Goal: Task Accomplishment & Management: Complete application form

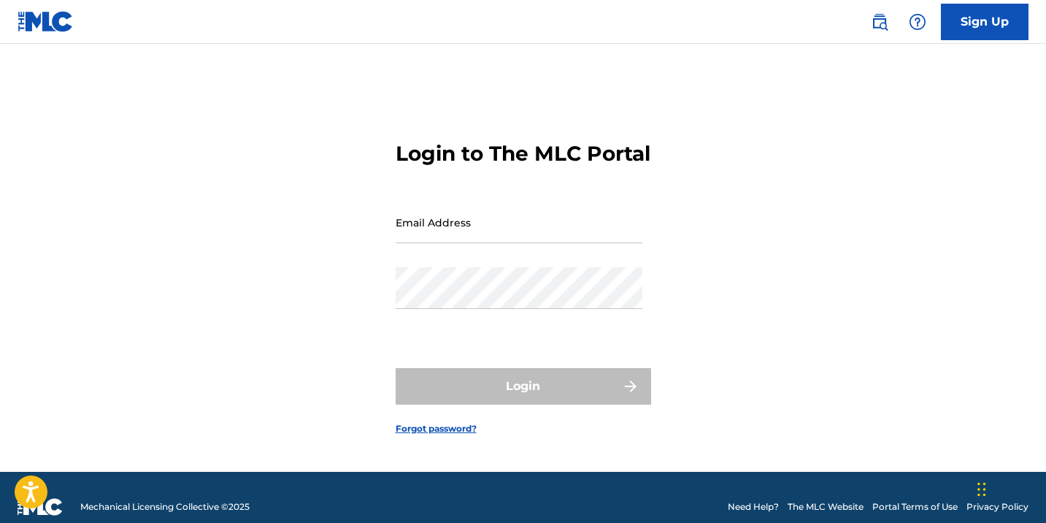
click at [530, 240] on input "Email Address" at bounding box center [519, 222] width 247 height 42
type input "[EMAIL_ADDRESS][DOMAIN_NAME]"
click at [523, 399] on button "Login" at bounding box center [523, 386] width 255 height 36
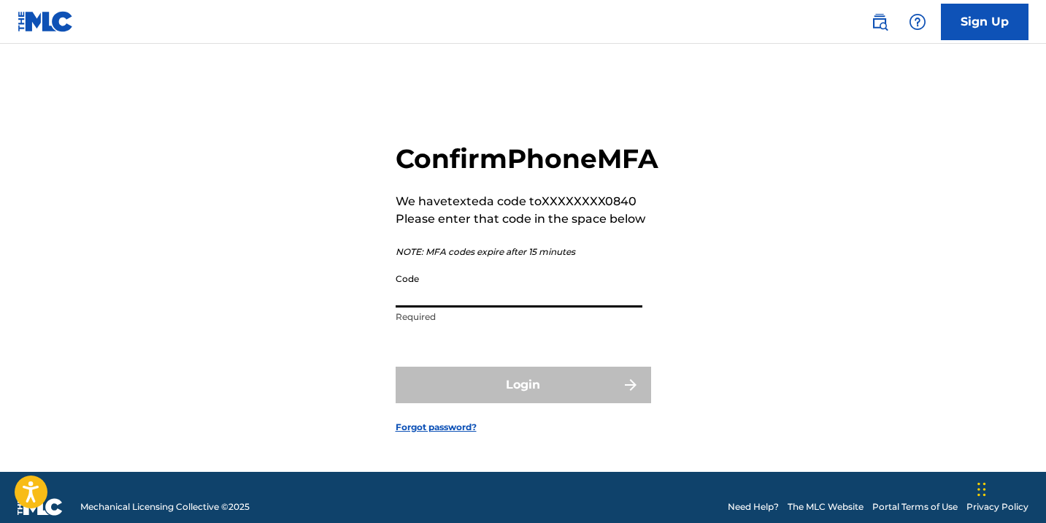
click at [497, 307] on input "Code" at bounding box center [519, 287] width 247 height 42
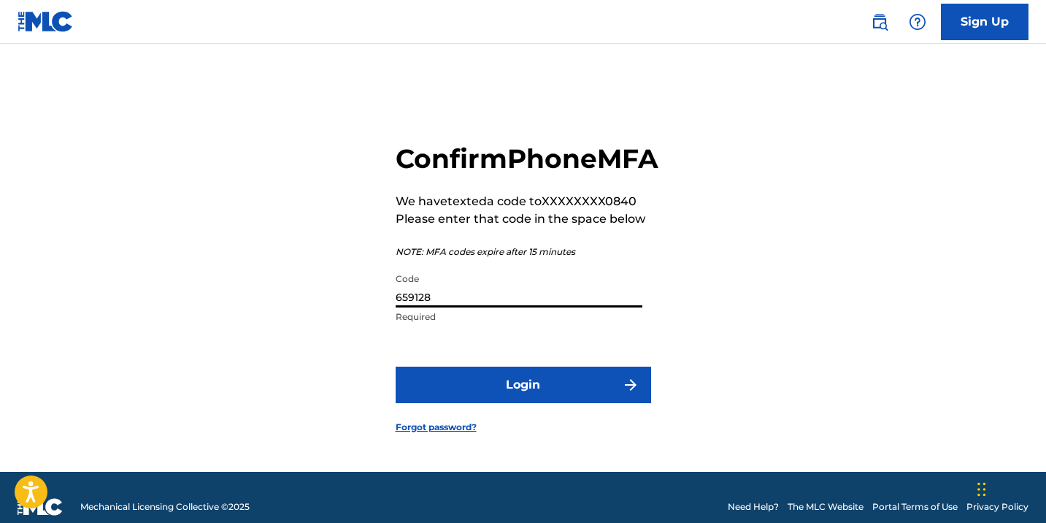
type input "659128"
click at [495, 403] on button "Login" at bounding box center [523, 384] width 255 height 36
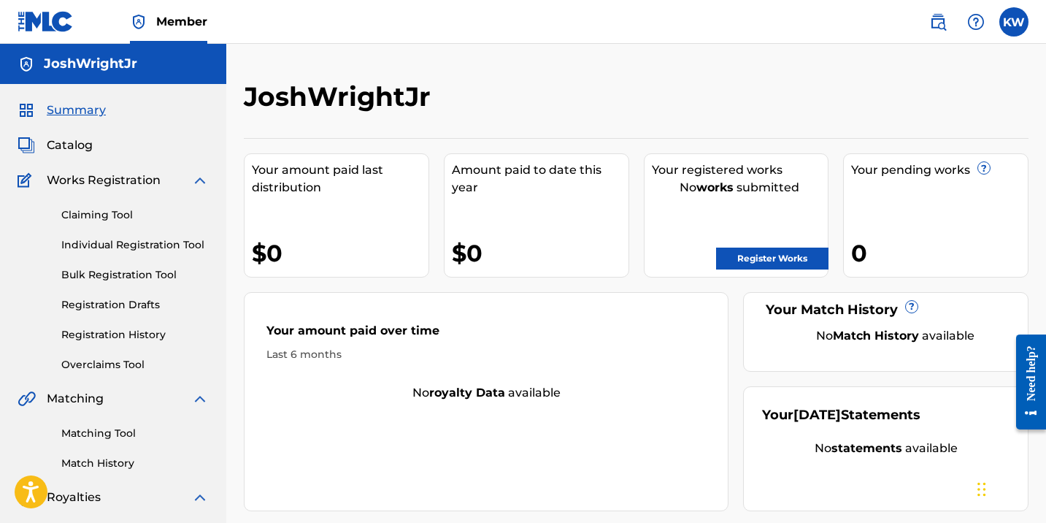
click at [769, 265] on link "Register Works" at bounding box center [772, 258] width 112 height 22
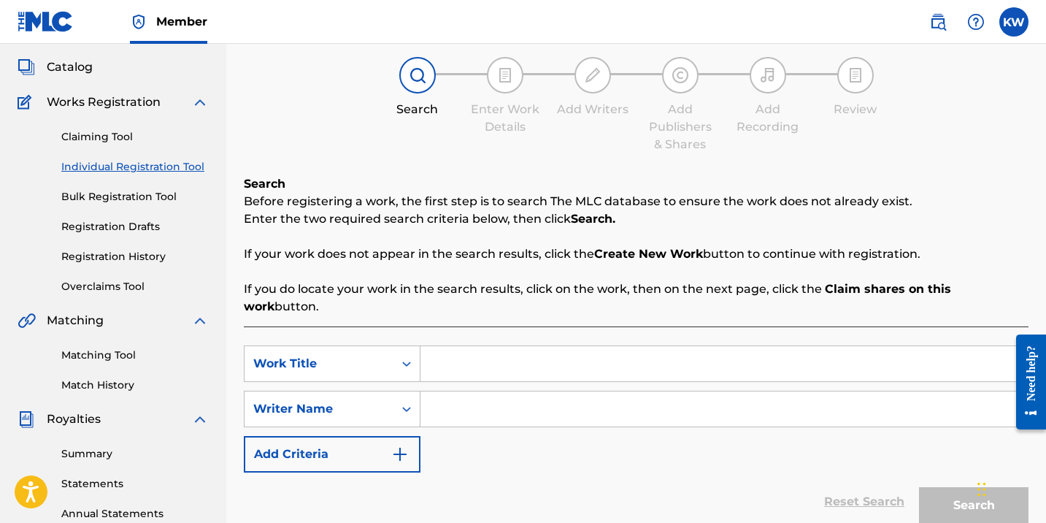
scroll to position [80, 0]
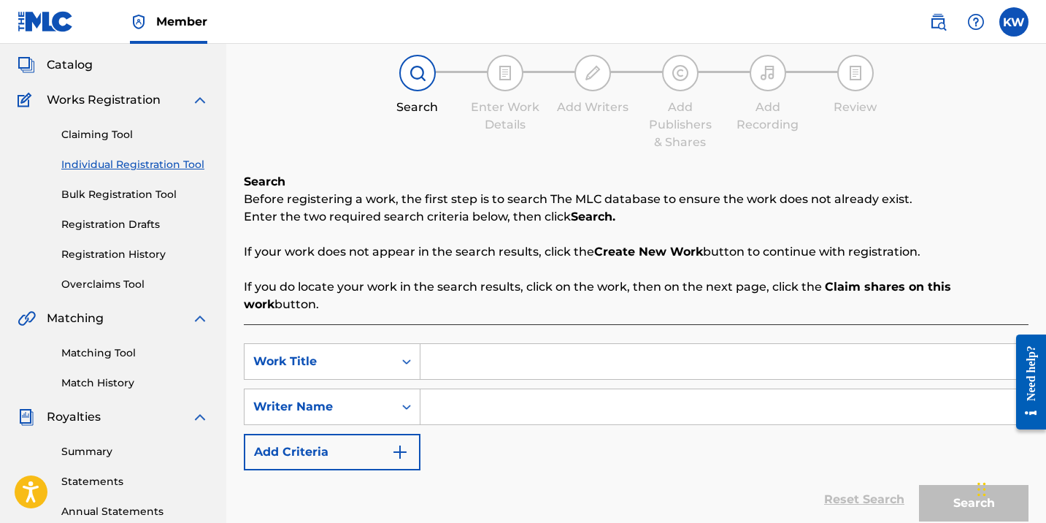
click at [480, 344] on input "Search Form" at bounding box center [723, 361] width 607 height 35
paste input "TRIUMPH"
type input "TRIUMPH"
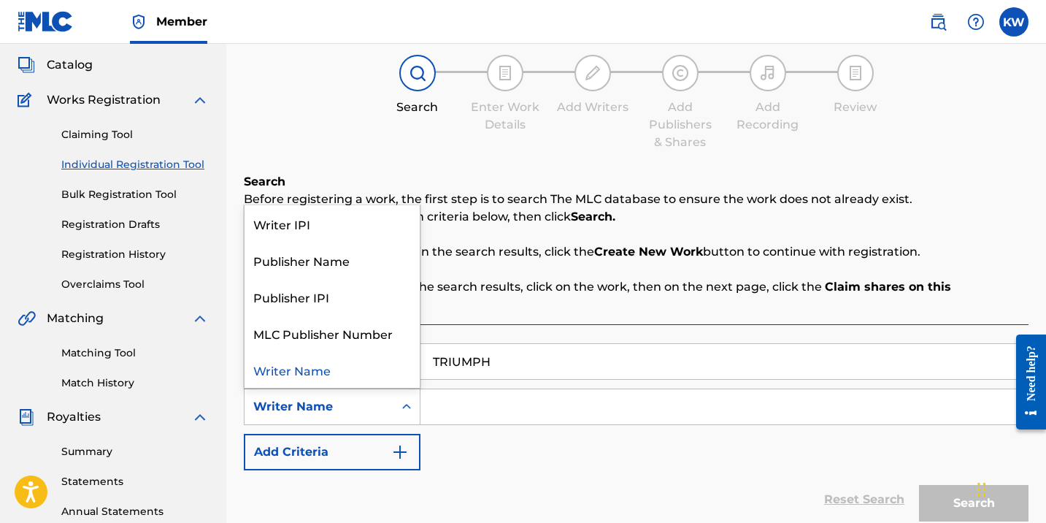
click at [406, 404] on icon "Search Form" at bounding box center [406, 406] width 9 height 5
click at [326, 207] on div "Writer IPI" at bounding box center [332, 223] width 175 height 36
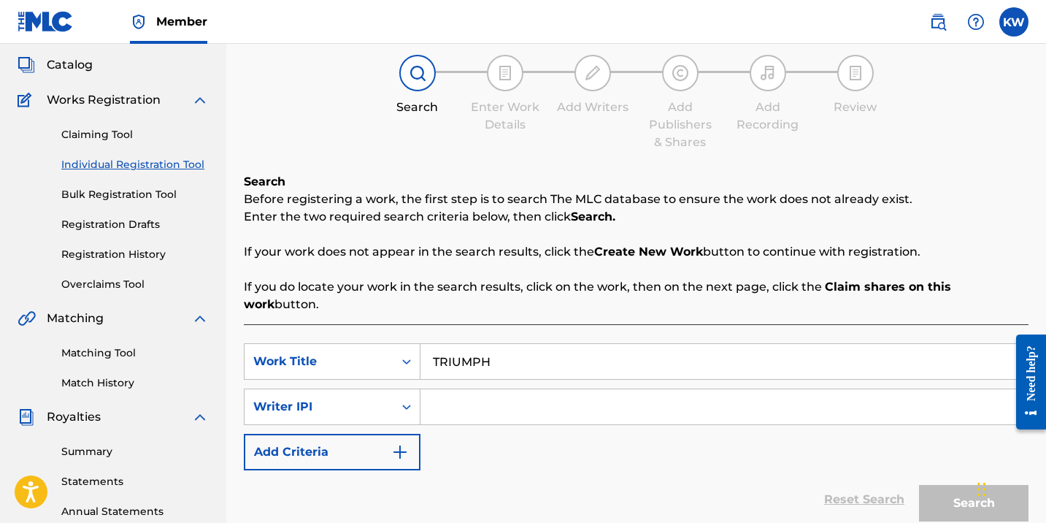
click at [450, 389] on input "Search Form" at bounding box center [723, 406] width 607 height 35
paste input "01114848760"
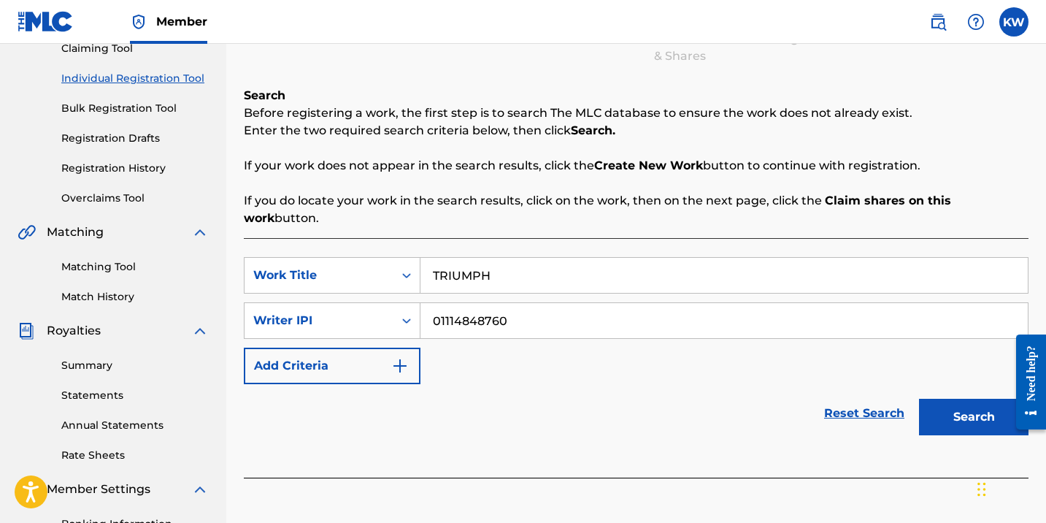
scroll to position [196, 0]
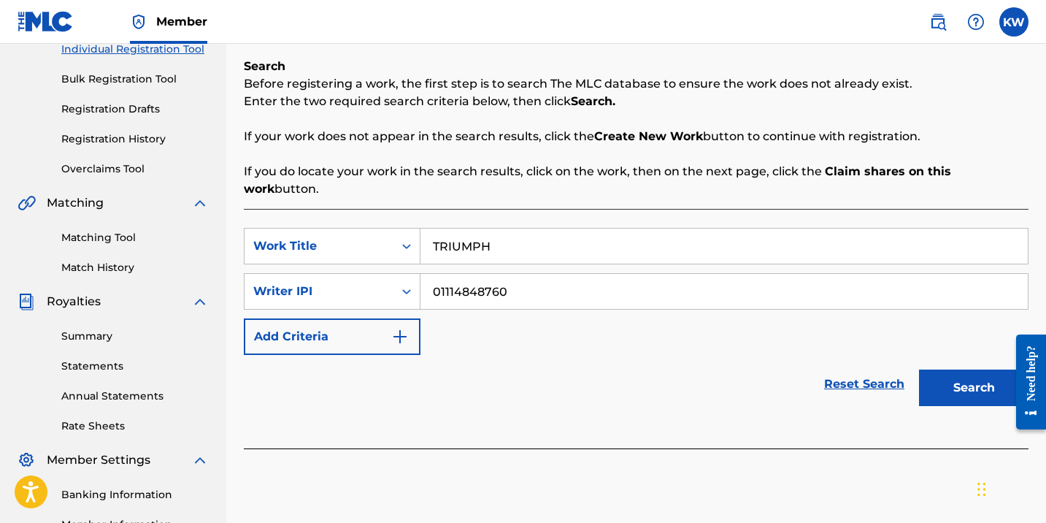
type input "01114848760"
click at [973, 369] on button "Search" at bounding box center [973, 387] width 109 height 36
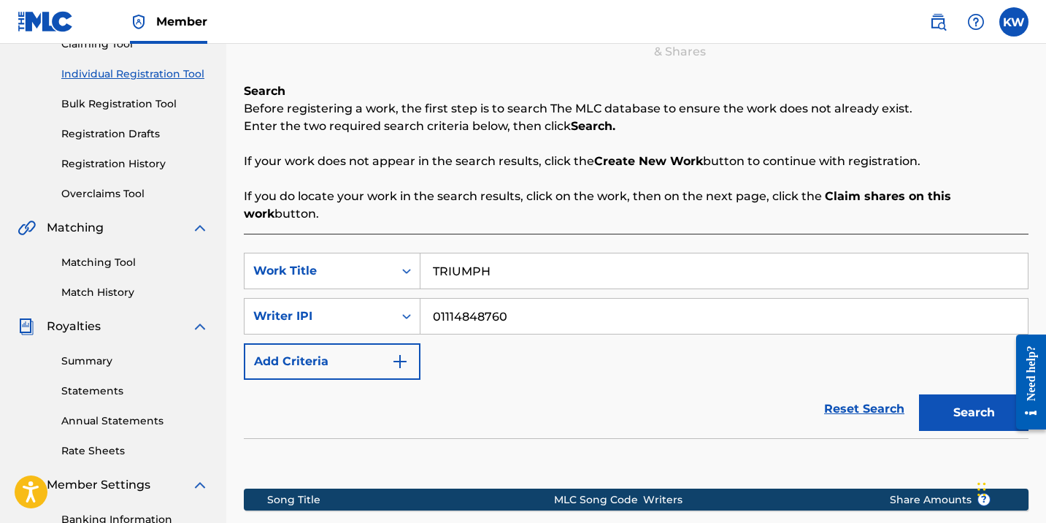
scroll to position [179, 0]
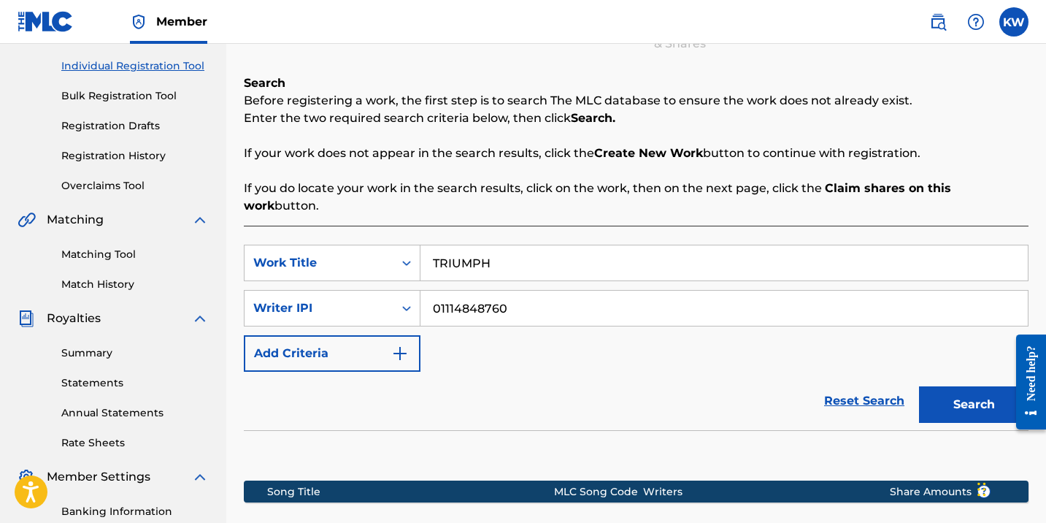
click at [400, 345] on img "Search Form" at bounding box center [400, 354] width 18 height 18
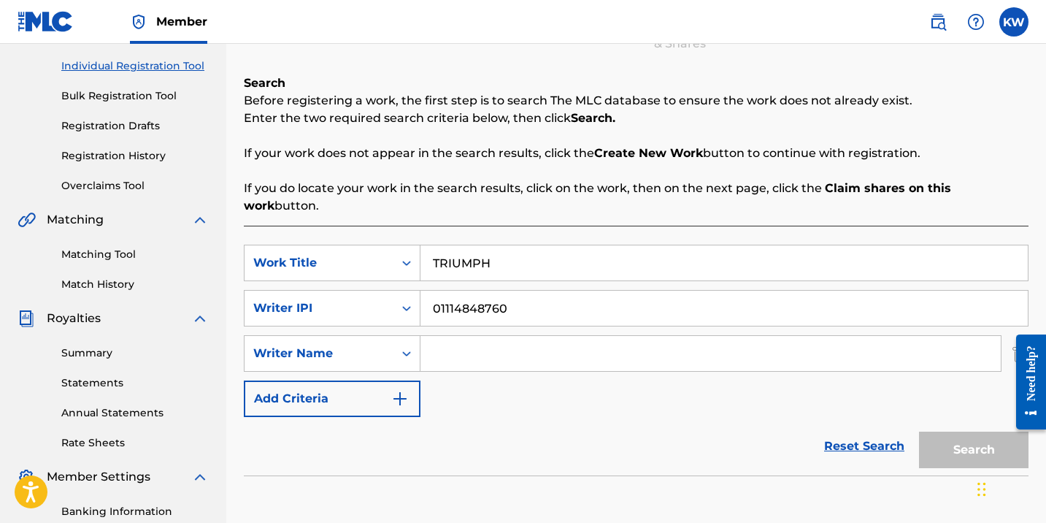
click at [515, 245] on input "TRIUMPH" at bounding box center [723, 262] width 607 height 35
type input "Triumph"
click at [942, 434] on div "Search" at bounding box center [970, 446] width 117 height 58
click at [450, 336] on input "Search Form" at bounding box center [710, 353] width 580 height 35
type input "JoshWrightJr"
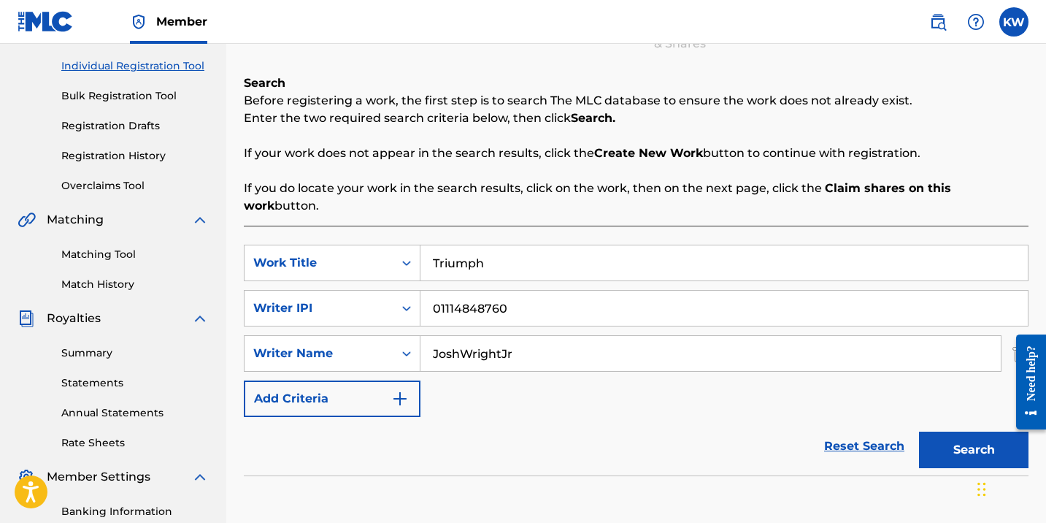
click at [939, 434] on button "Search" at bounding box center [973, 449] width 109 height 36
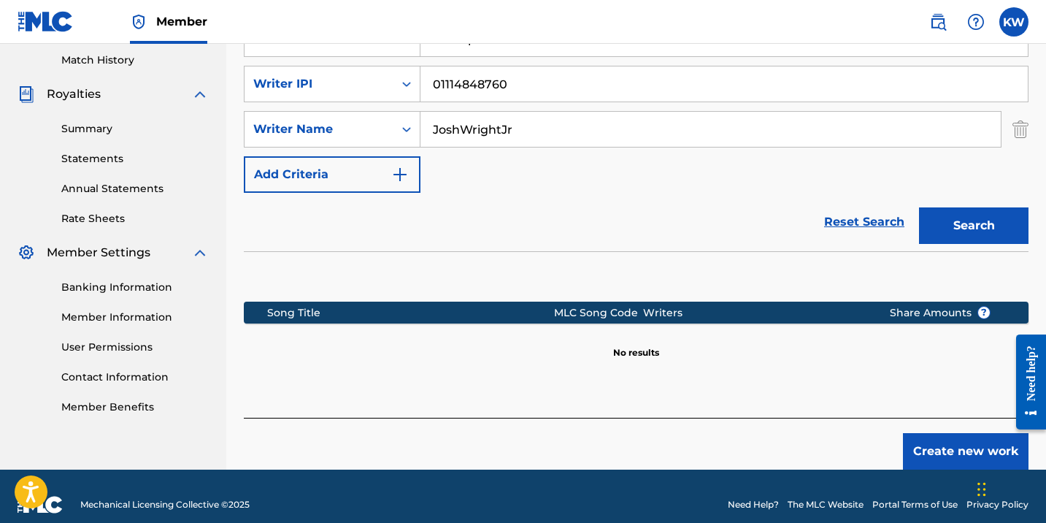
scroll to position [402, 0]
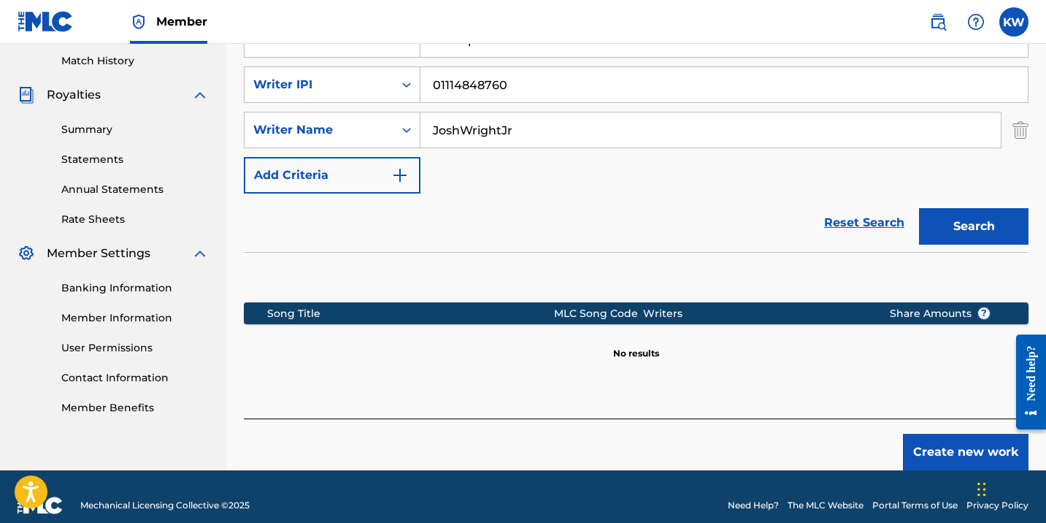
click at [976, 443] on button "Create new work" at bounding box center [966, 452] width 126 height 36
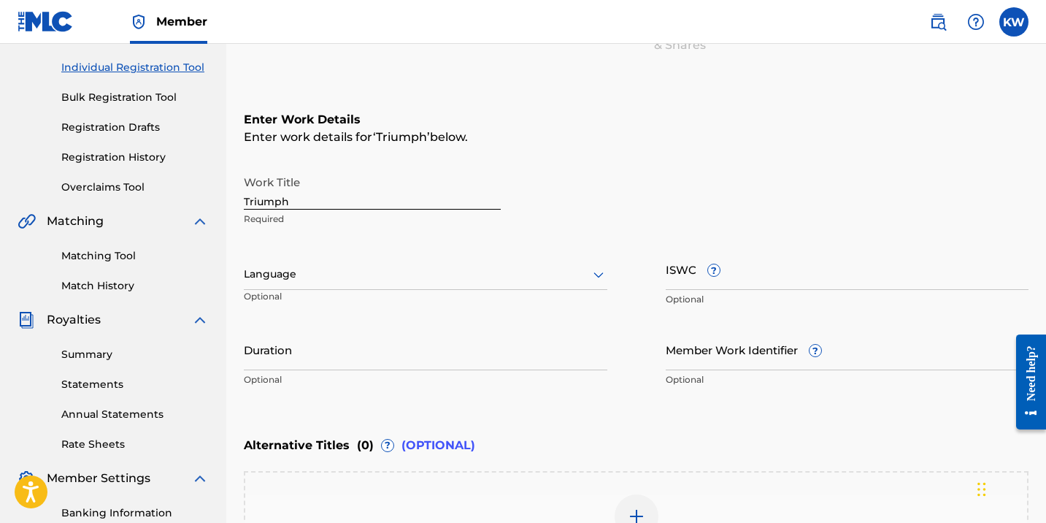
scroll to position [166, 0]
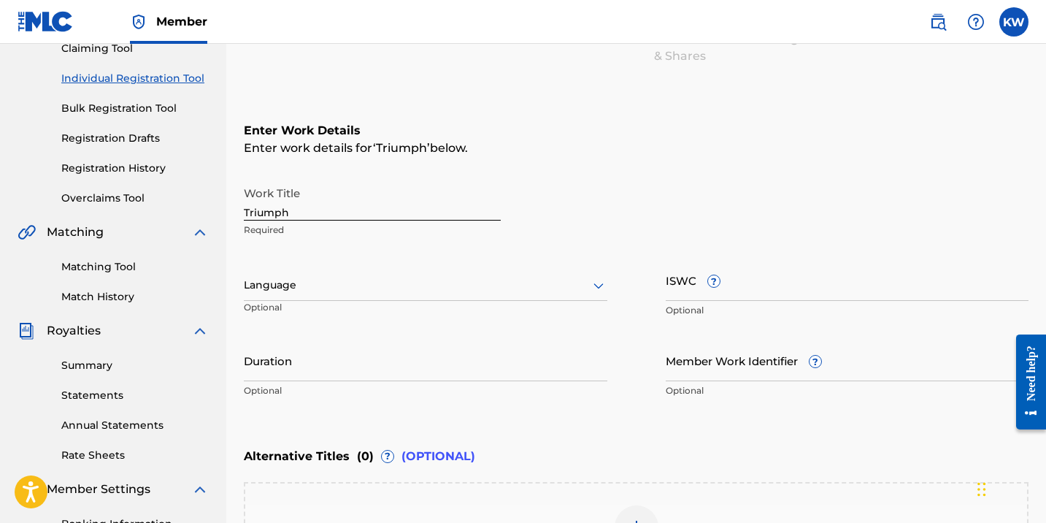
click at [347, 208] on input "Triumph" at bounding box center [372, 200] width 257 height 42
click at [408, 293] on div at bounding box center [426, 285] width 364 height 18
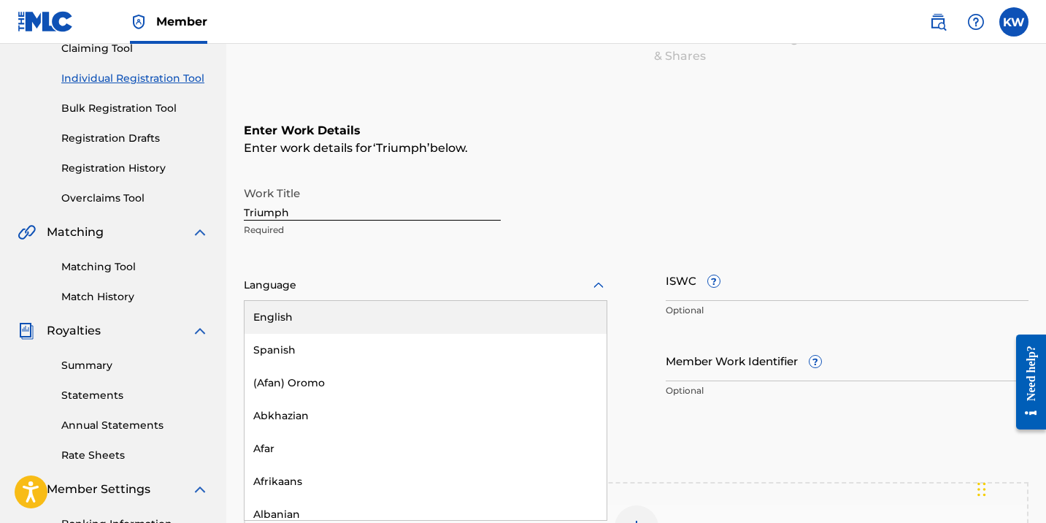
click at [396, 314] on div "English" at bounding box center [426, 317] width 362 height 33
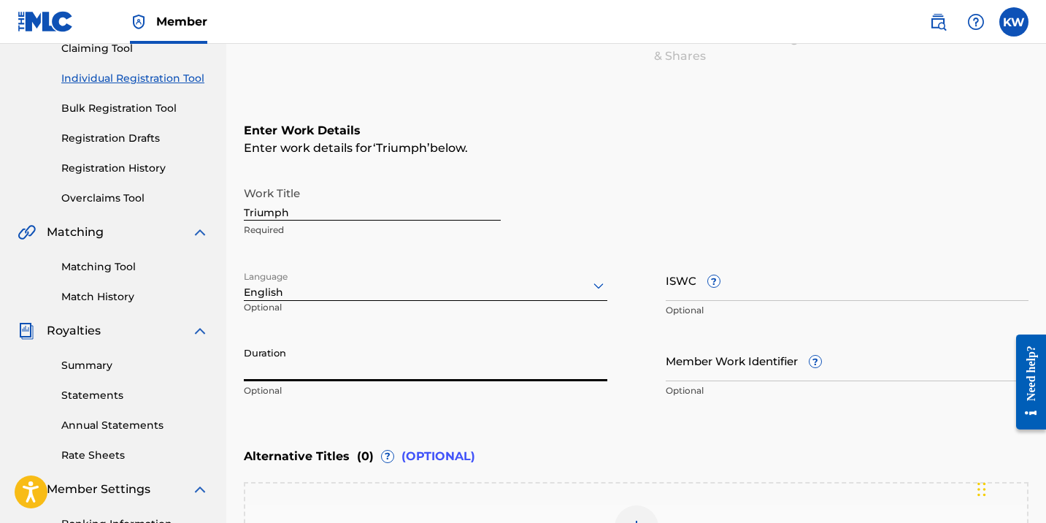
click at [420, 376] on input "Duration" at bounding box center [426, 360] width 364 height 42
click at [779, 294] on input "ISWC ?" at bounding box center [848, 280] width 364 height 42
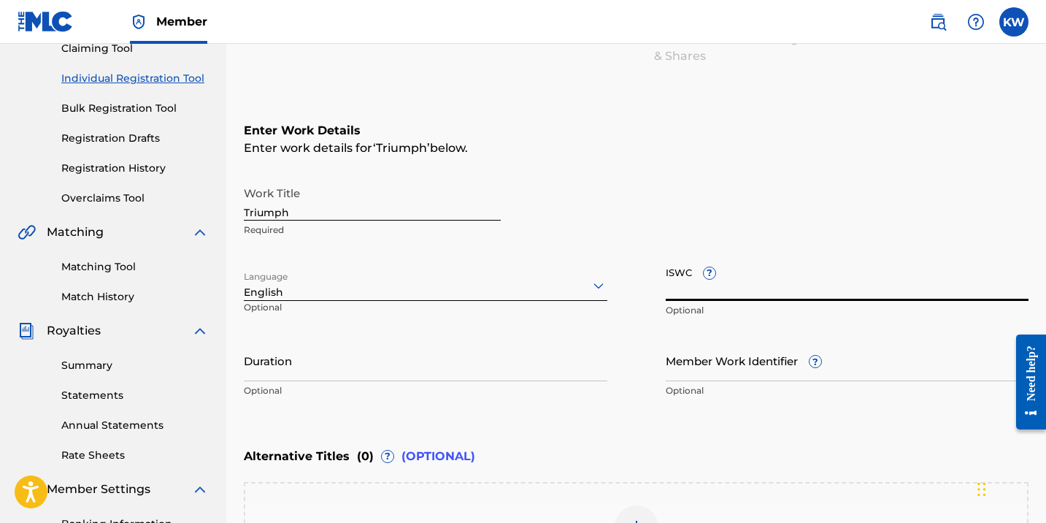
paste input "T-328.239.097-6"
type input "T-328.239.097-6"
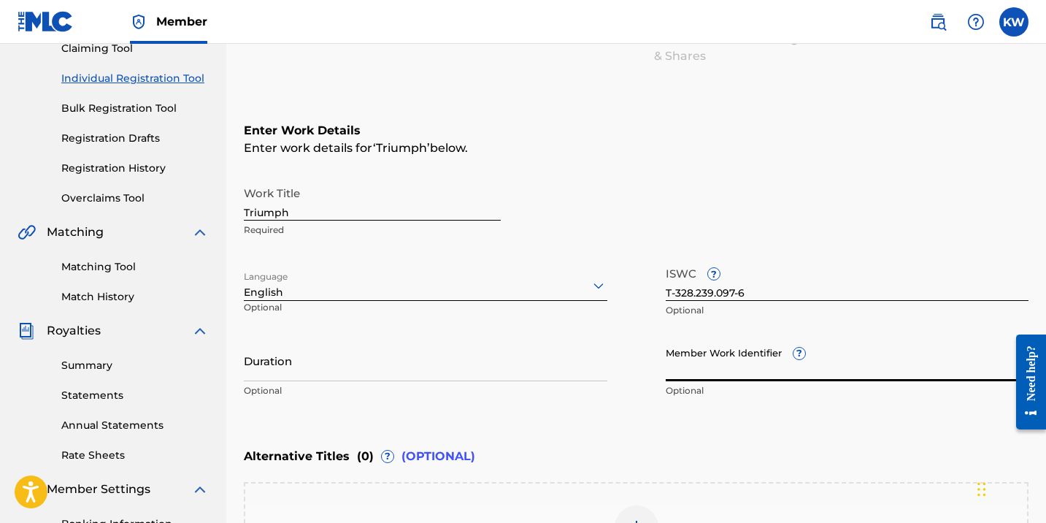
click at [758, 373] on input "Member Work Identifier ?" at bounding box center [848, 360] width 364 height 42
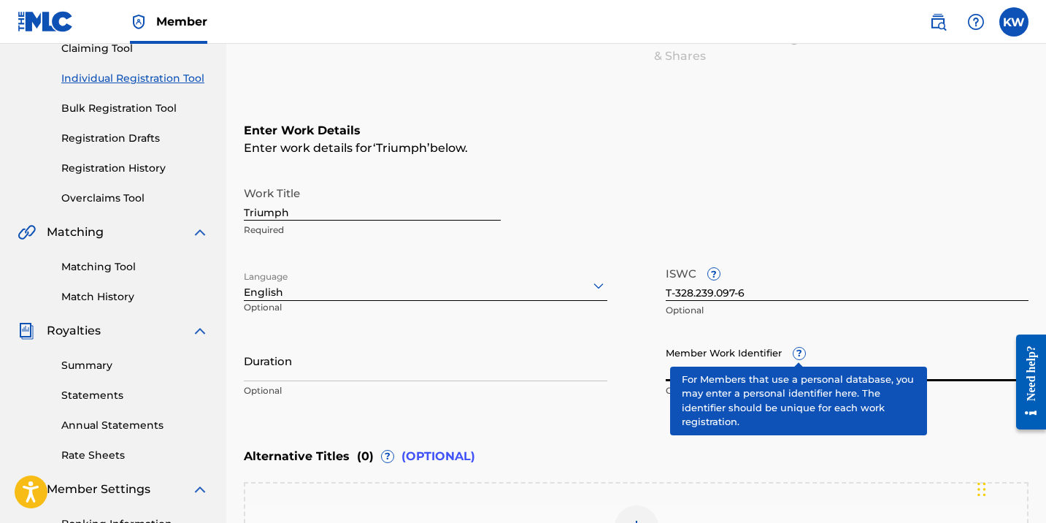
click at [799, 358] on span "?" at bounding box center [799, 353] width 12 height 12
click at [799, 358] on input "Member Work Identifier ?" at bounding box center [848, 360] width 364 height 42
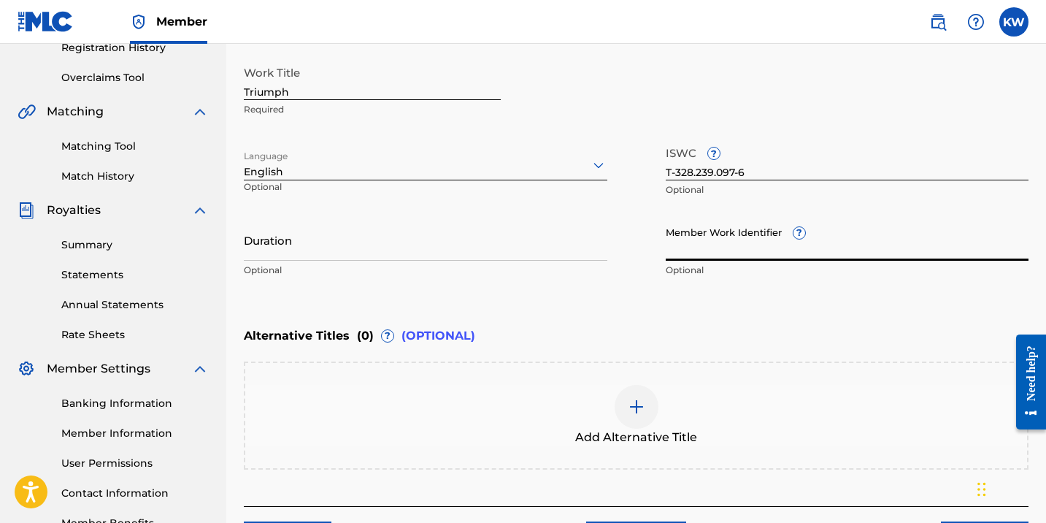
scroll to position [270, 0]
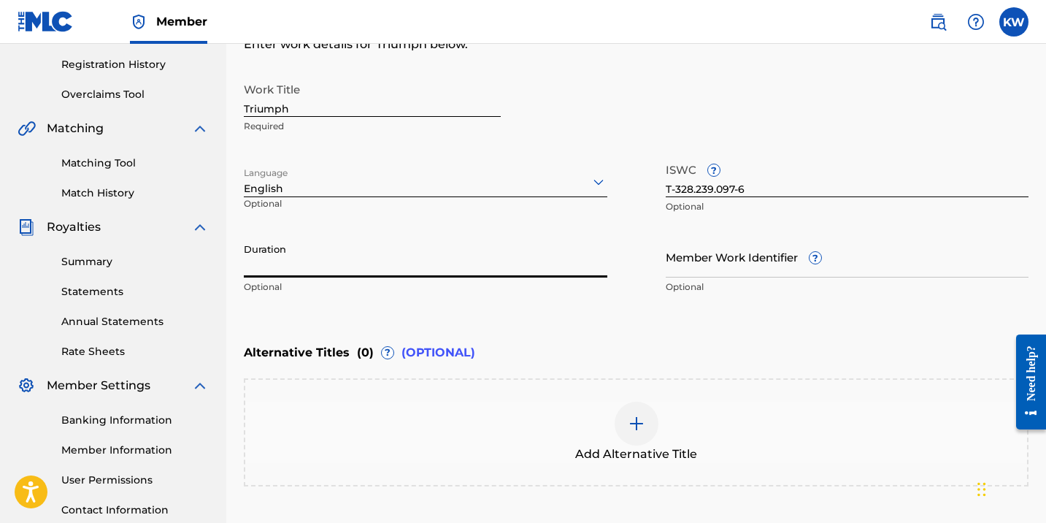
click at [372, 274] on input "Duration" at bounding box center [426, 257] width 364 height 42
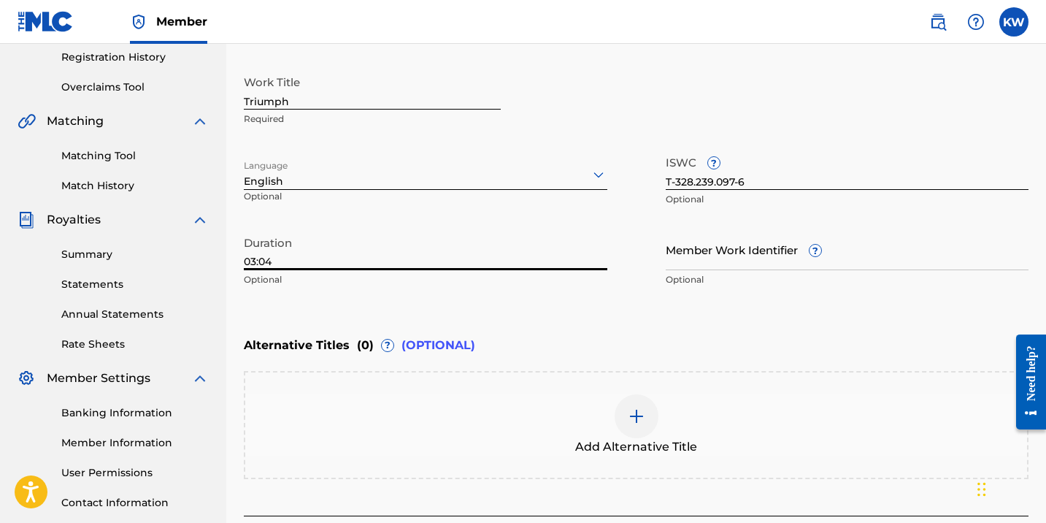
scroll to position [279, 0]
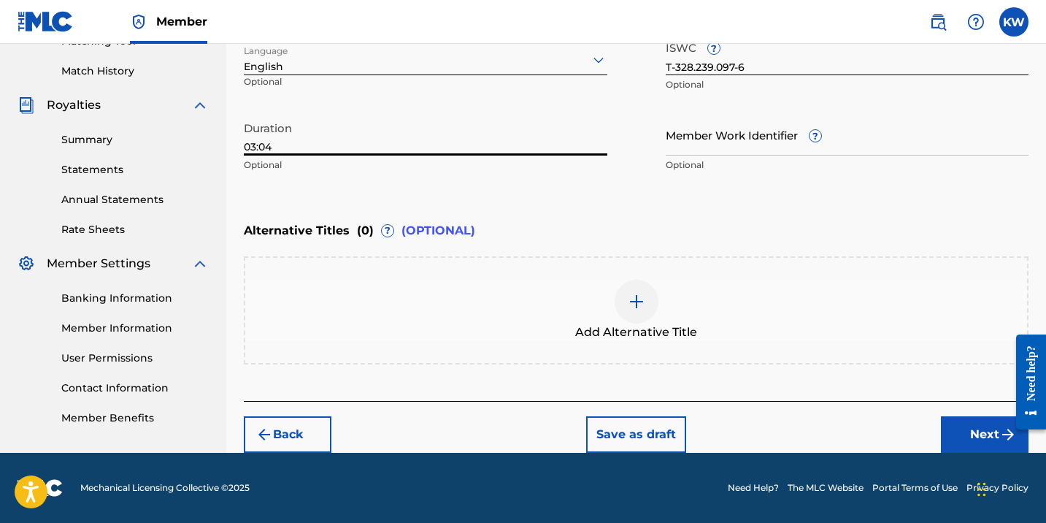
type input "03:04"
click at [981, 428] on button "Next" at bounding box center [985, 434] width 88 height 36
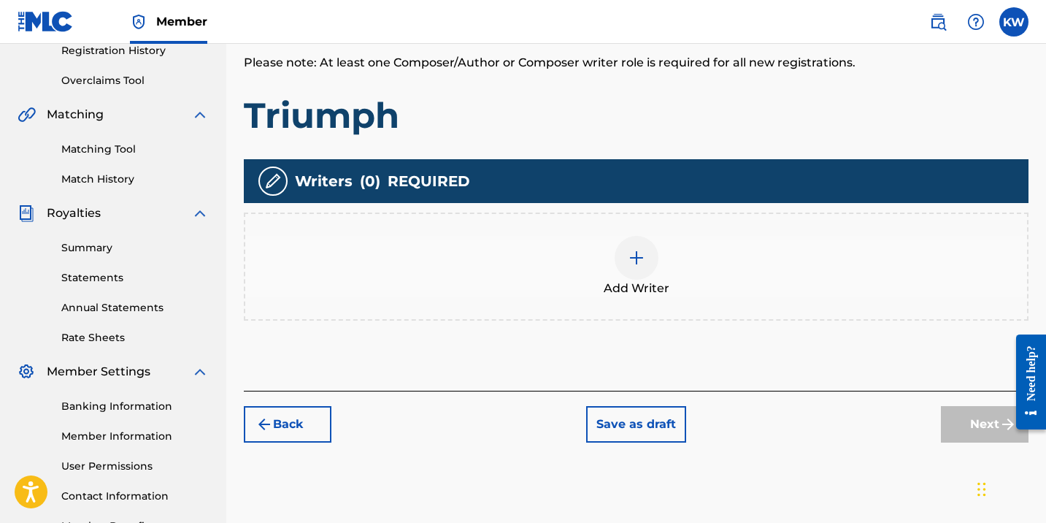
scroll to position [274, 0]
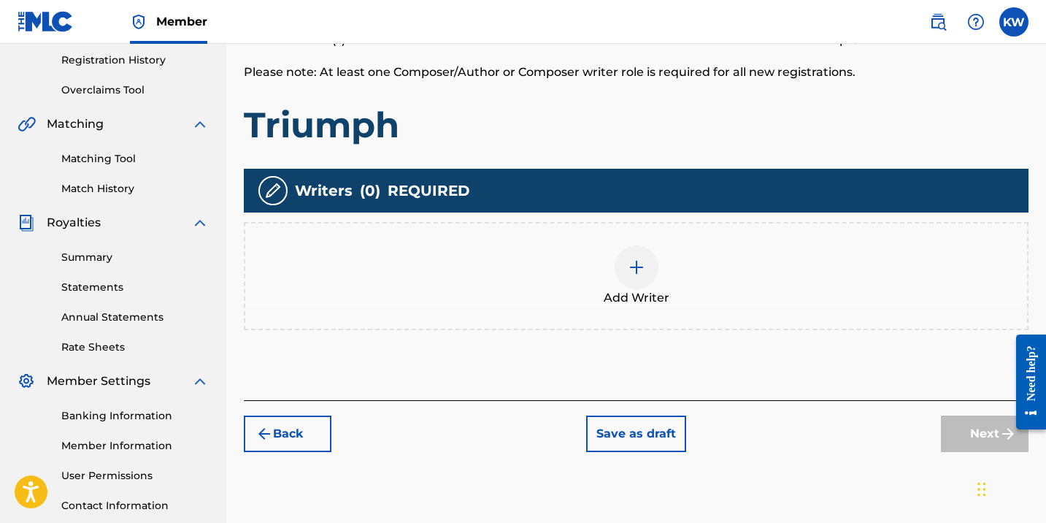
click at [637, 280] on div at bounding box center [637, 267] width 44 height 44
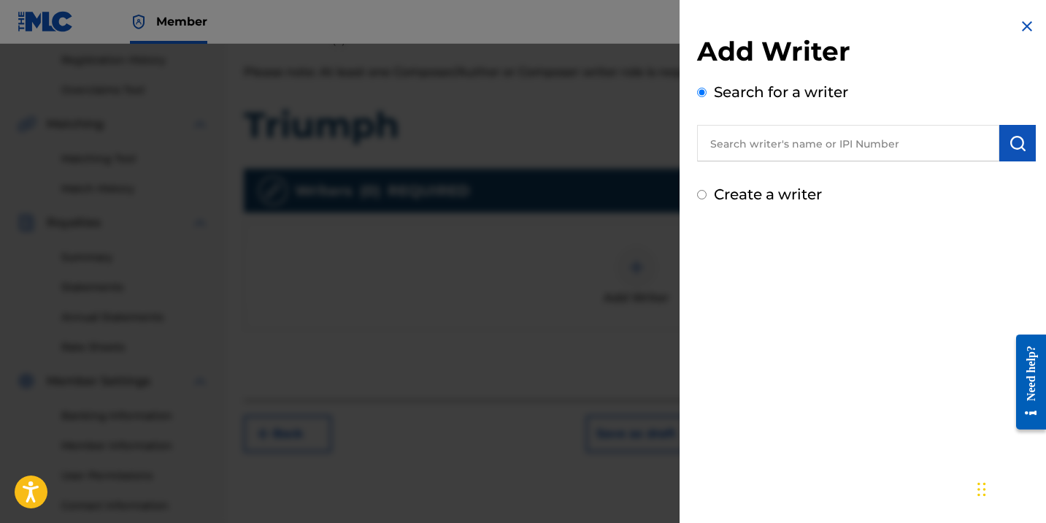
paste input "T-328.239.097-6"
type input "T-328.239.097-6"
click at [977, 145] on img at bounding box center [982, 143] width 18 height 18
click at [793, 136] on input "text" at bounding box center [848, 143] width 302 height 36
paste input "01114848760"
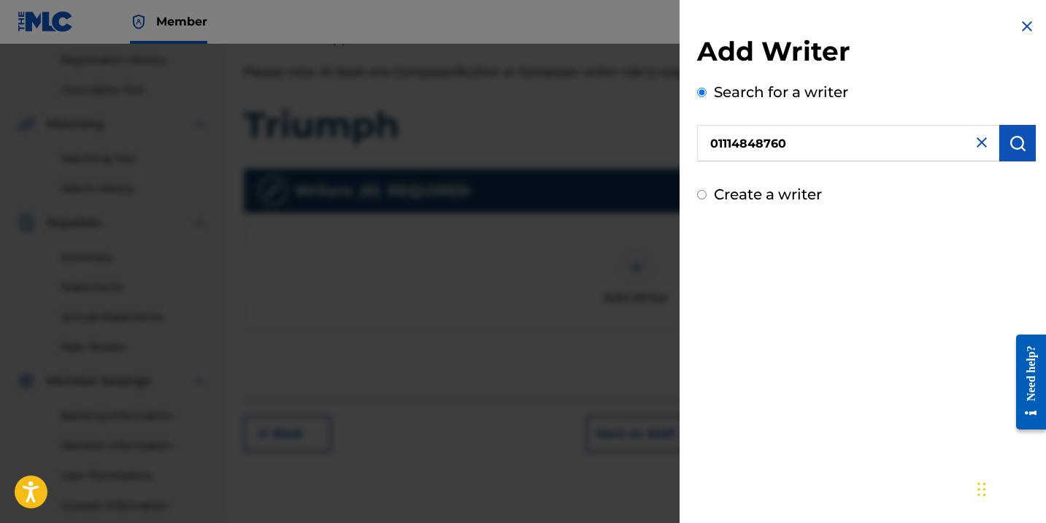
type input "01114848760"
click at [1020, 144] on img "submit" at bounding box center [1018, 143] width 18 height 18
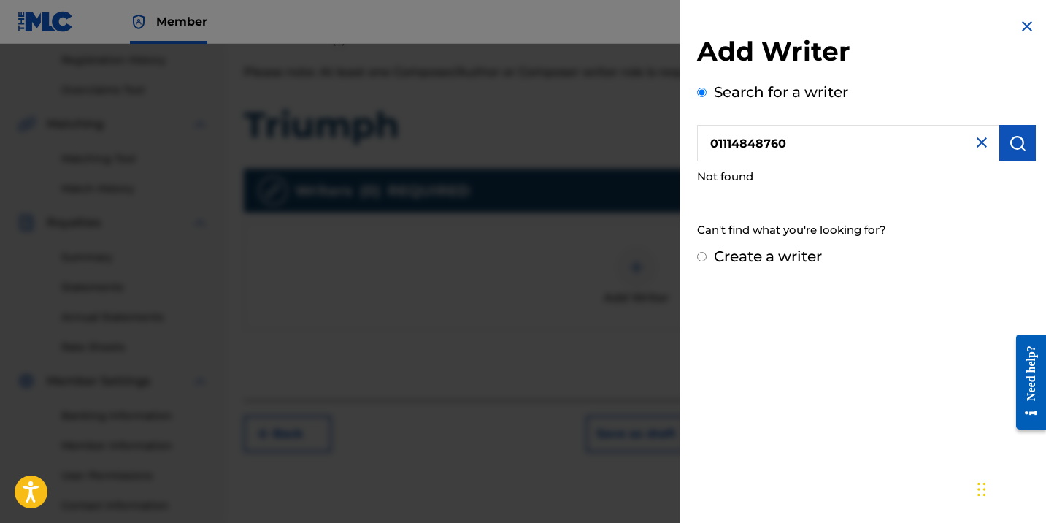
click at [699, 257] on input "Create a writer" at bounding box center [701, 256] width 9 height 9
radio input "false"
radio input "true"
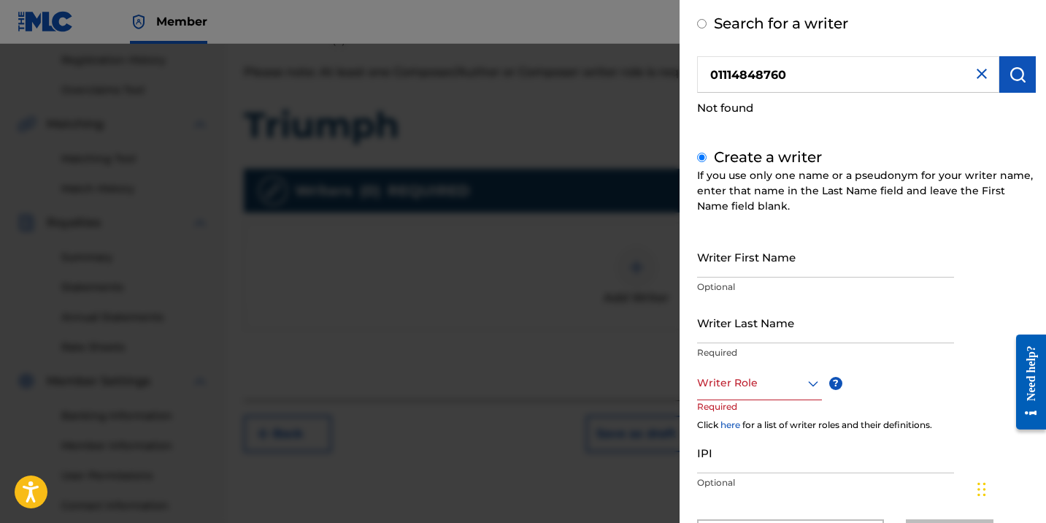
scroll to position [66, 0]
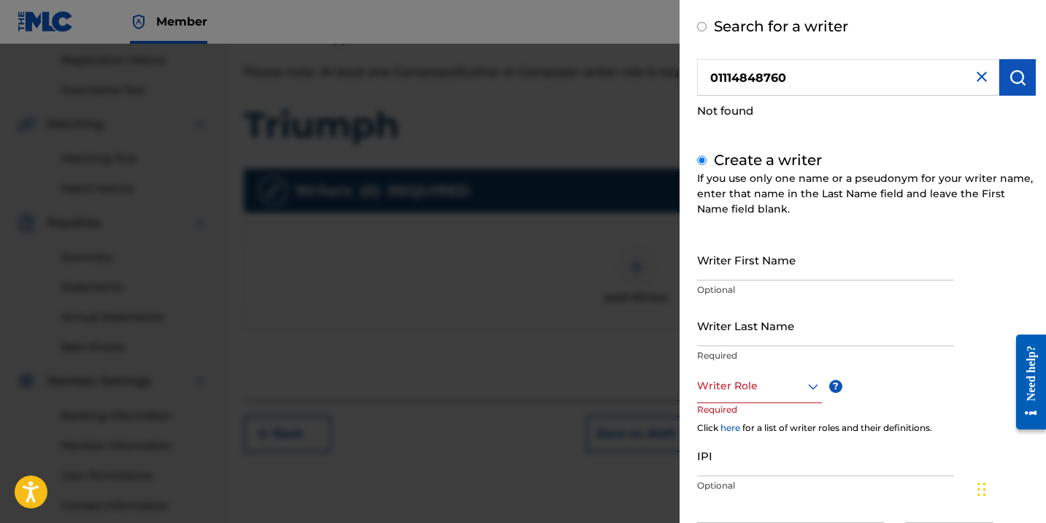
click at [818, 385] on icon at bounding box center [813, 386] width 18 height 18
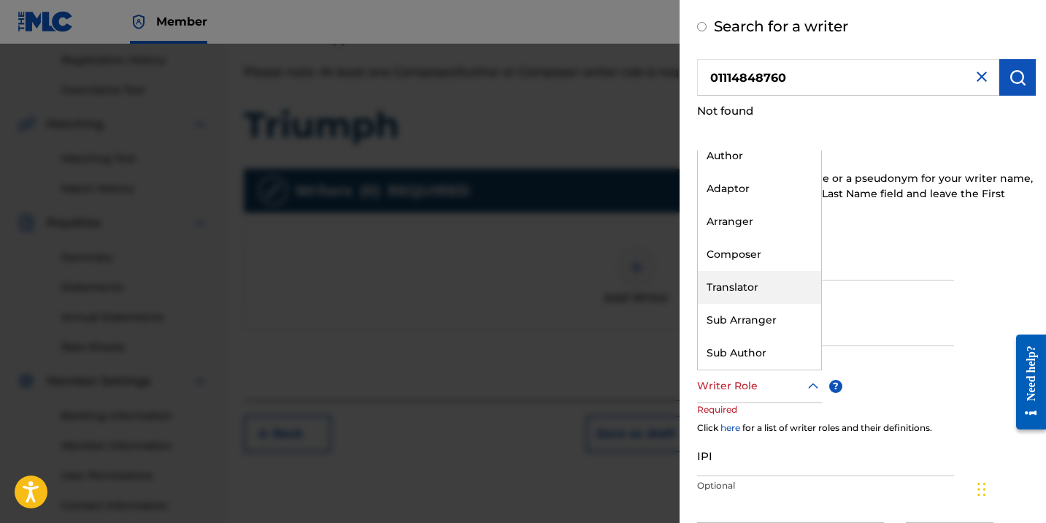
scroll to position [0, 0]
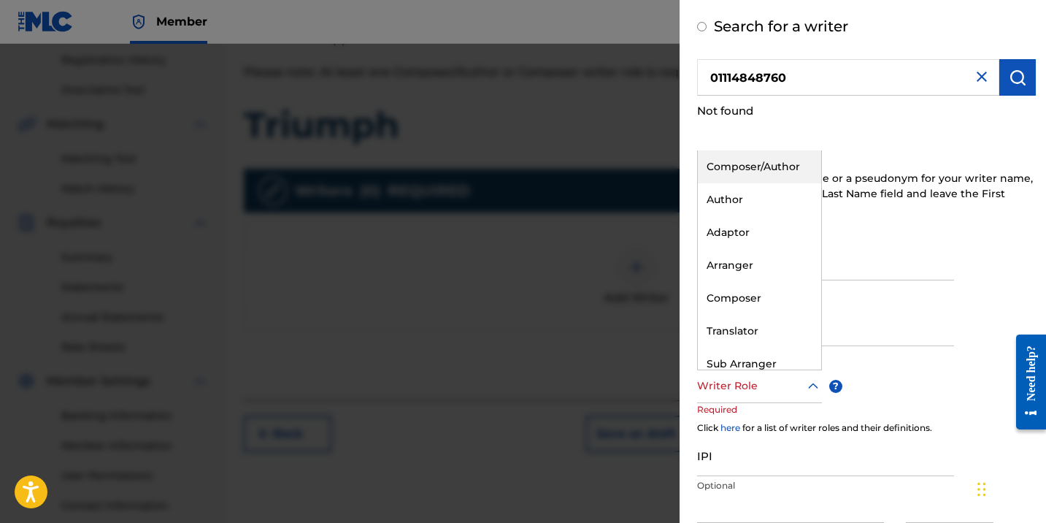
click at [770, 169] on div "Composer/Author" at bounding box center [759, 166] width 123 height 33
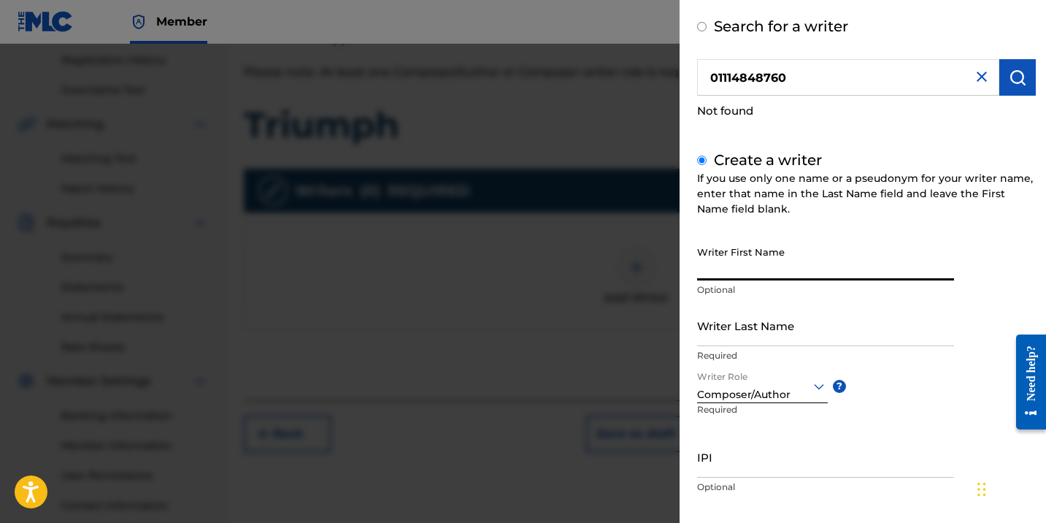
click at [760, 274] on input "Writer First Name" at bounding box center [825, 260] width 257 height 42
type input "[PERSON_NAME]"
click at [776, 332] on input "Writer Last Name" at bounding box center [825, 325] width 257 height 42
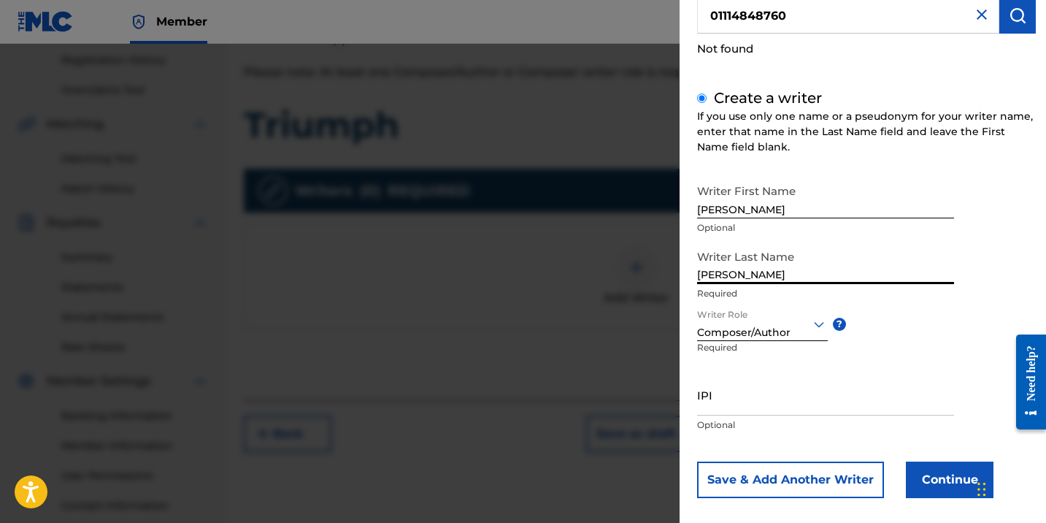
scroll to position [128, 0]
type input "[PERSON_NAME]"
click at [788, 401] on input "IPI" at bounding box center [825, 394] width 257 height 42
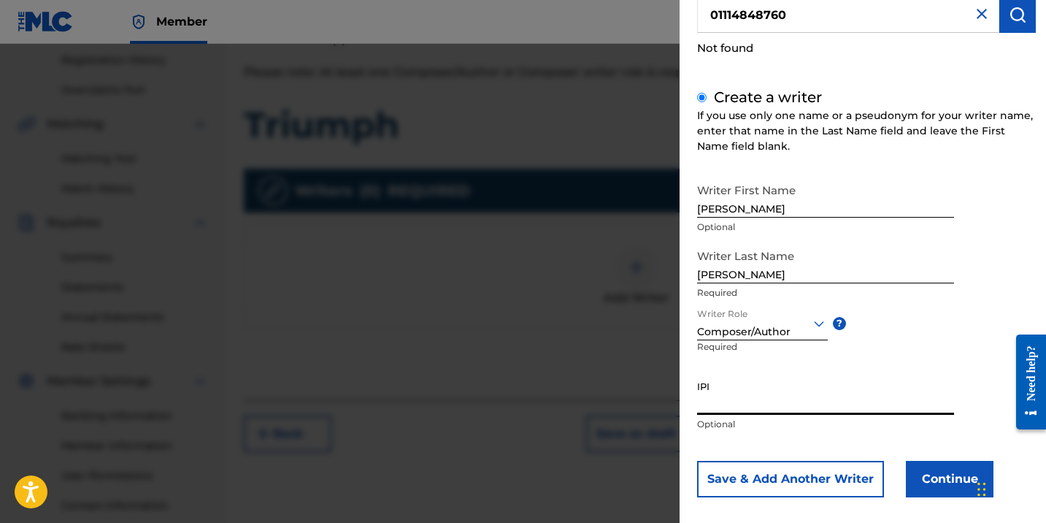
paste input "01114848760"
type input "01114848760"
click at [935, 482] on button "Continue" at bounding box center [950, 479] width 88 height 36
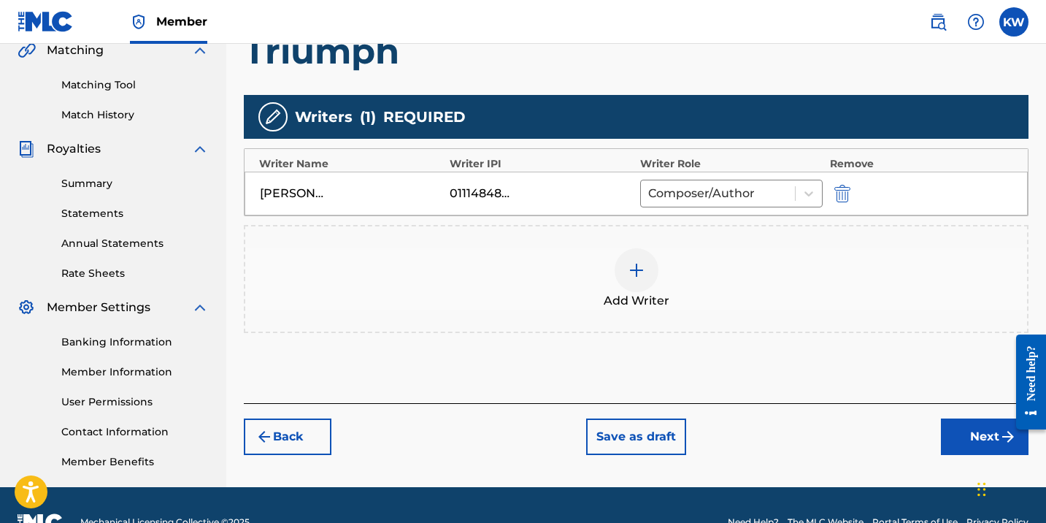
scroll to position [352, 0]
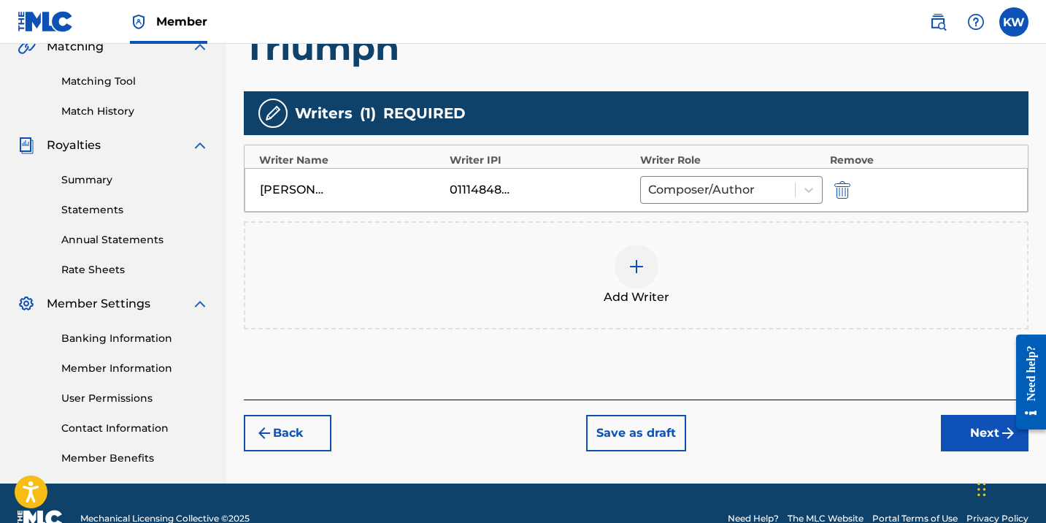
click at [966, 426] on button "Next" at bounding box center [985, 433] width 88 height 36
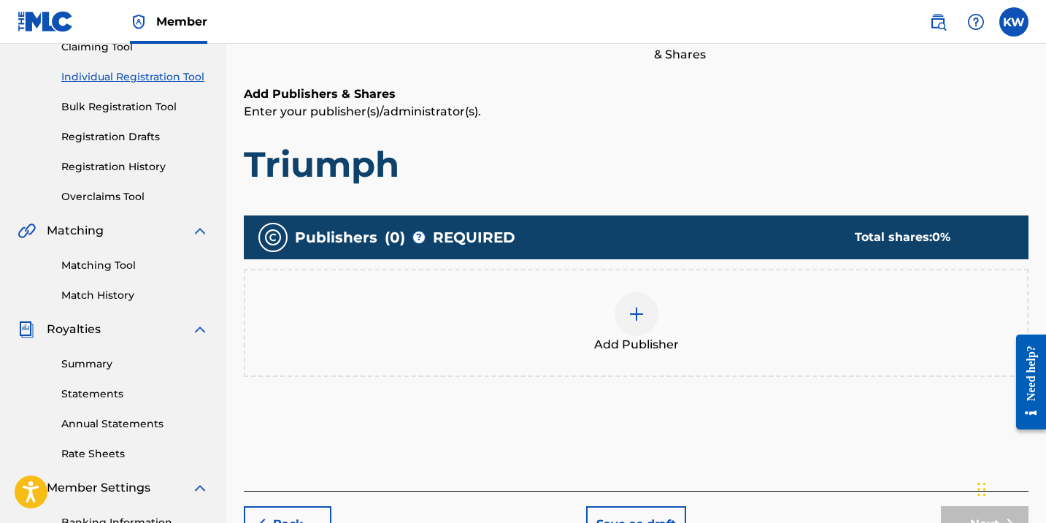
scroll to position [182, 0]
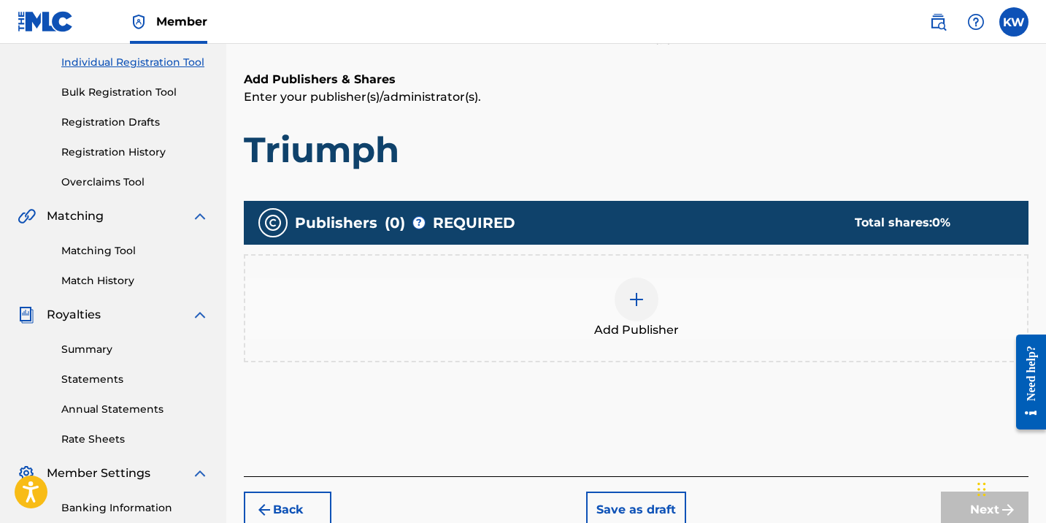
click at [314, 508] on button "Back" at bounding box center [288, 509] width 88 height 36
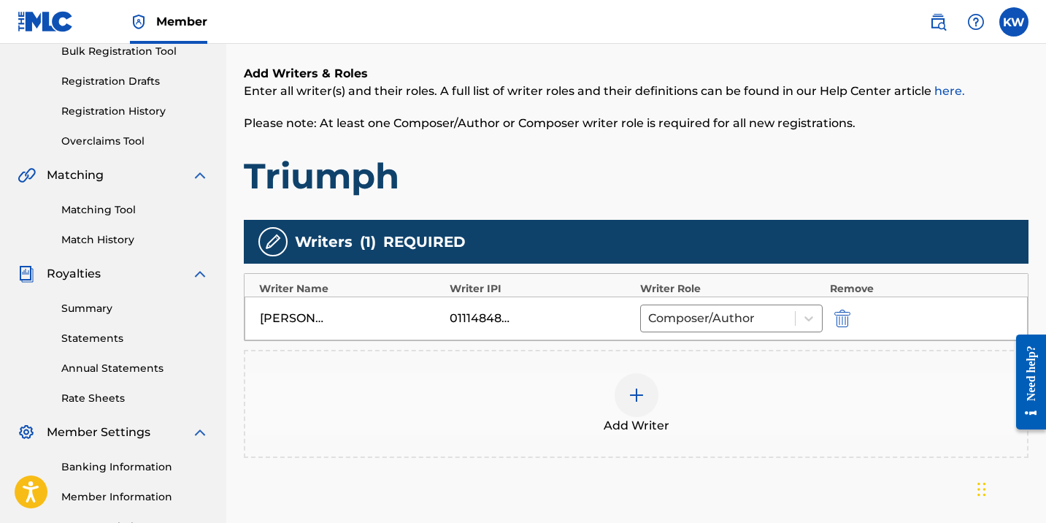
scroll to position [238, 0]
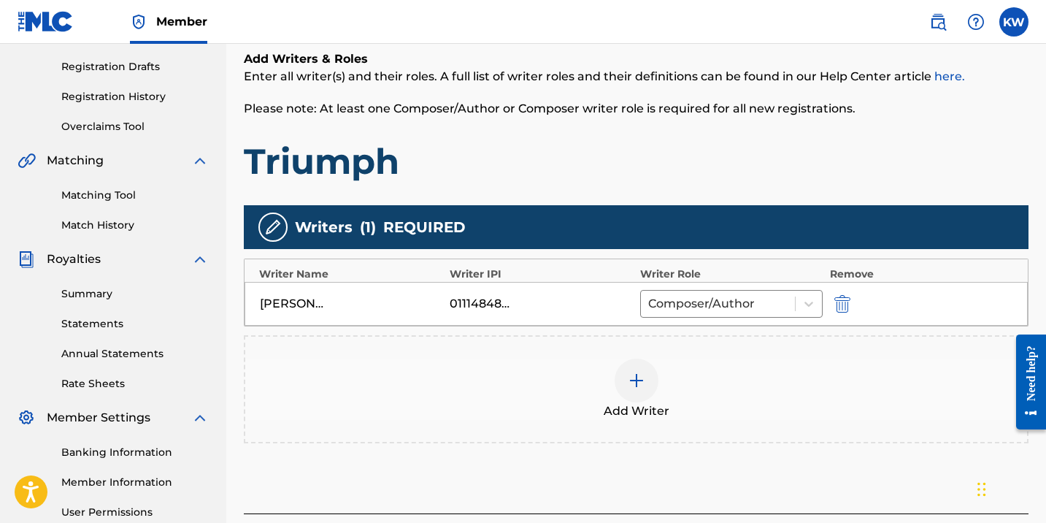
click at [778, 18] on nav "Member KW KW [PERSON_NAME] [EMAIL_ADDRESS][DOMAIN_NAME] Notification Preference…" at bounding box center [523, 22] width 1046 height 44
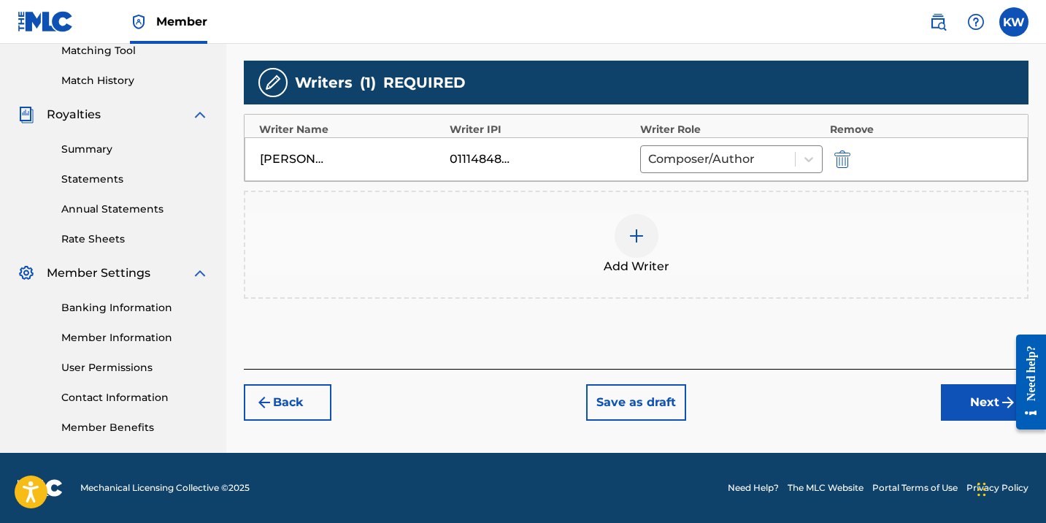
click at [987, 408] on button "Next" at bounding box center [985, 402] width 88 height 36
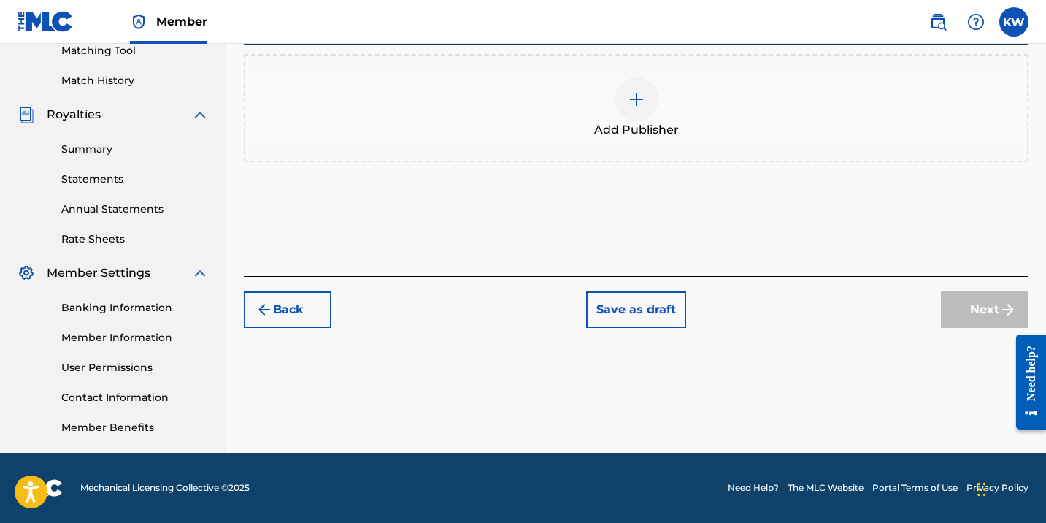
scroll to position [66, 0]
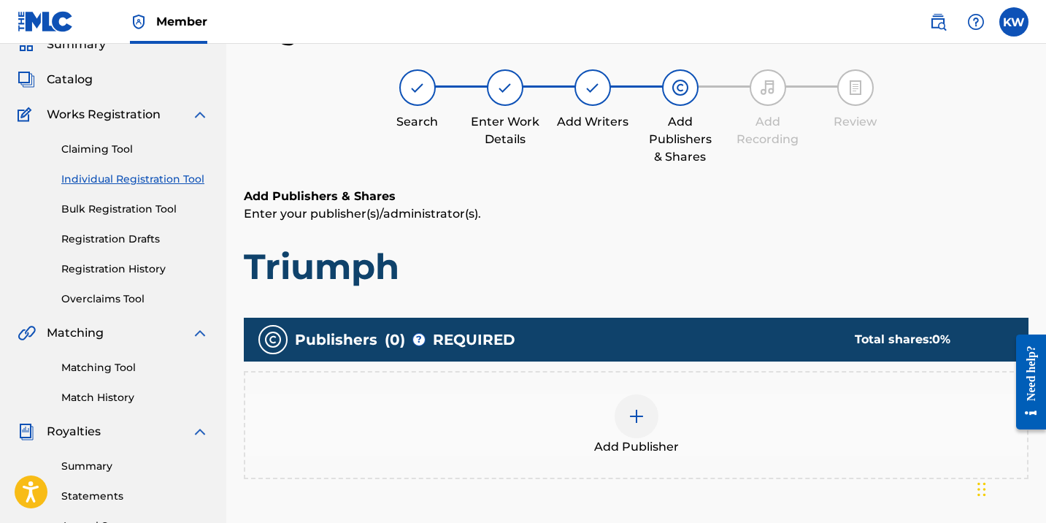
click at [637, 423] on img at bounding box center [637, 416] width 18 height 18
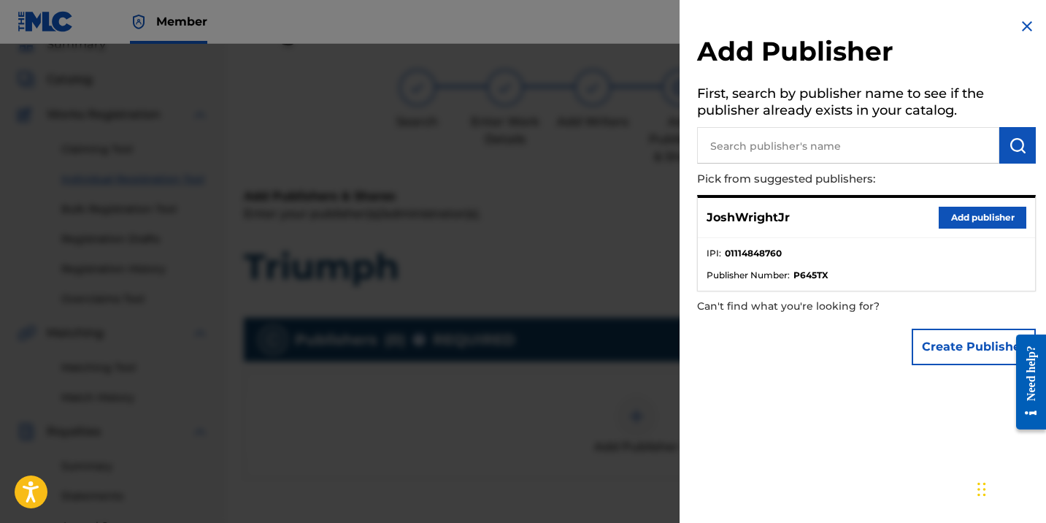
click at [973, 223] on button "Add publisher" at bounding box center [983, 218] width 88 height 22
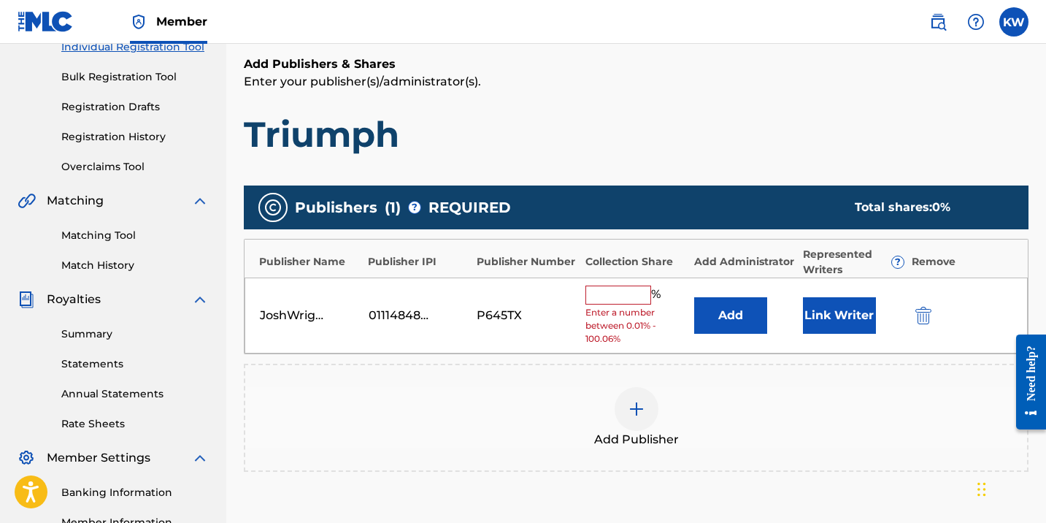
scroll to position [207, 0]
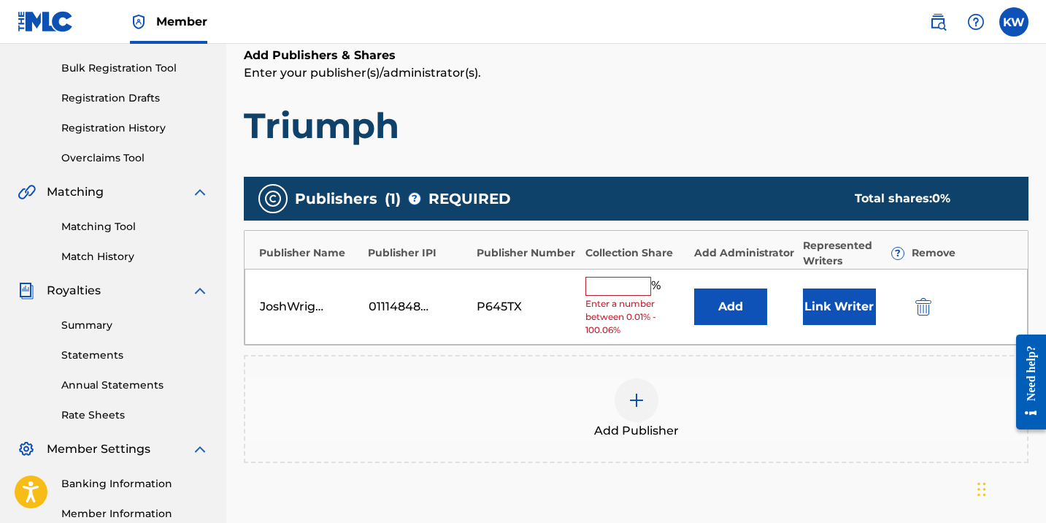
click at [926, 310] on img "submit" at bounding box center [923, 307] width 16 height 18
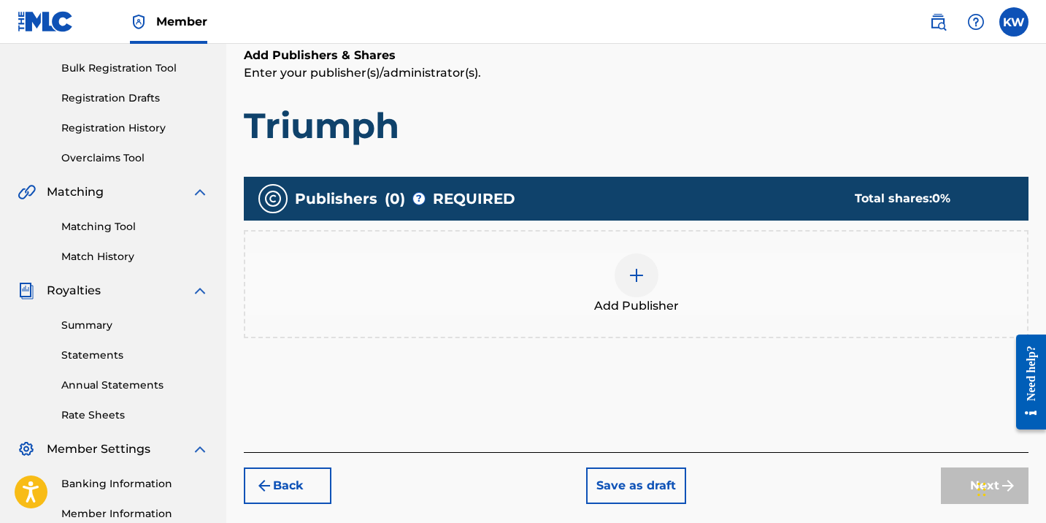
click at [639, 280] on img at bounding box center [637, 275] width 18 height 18
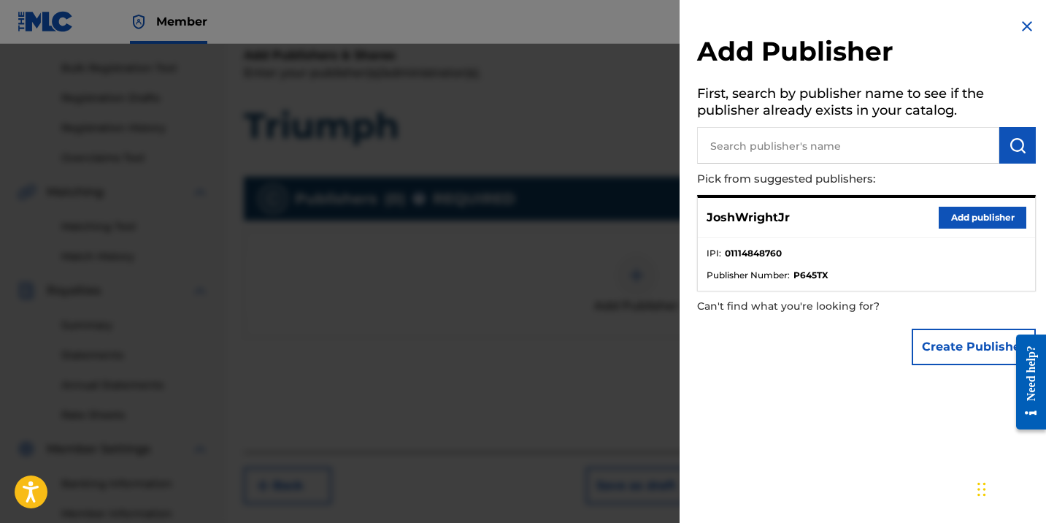
click at [971, 350] on button "Create Publisher" at bounding box center [974, 346] width 124 height 36
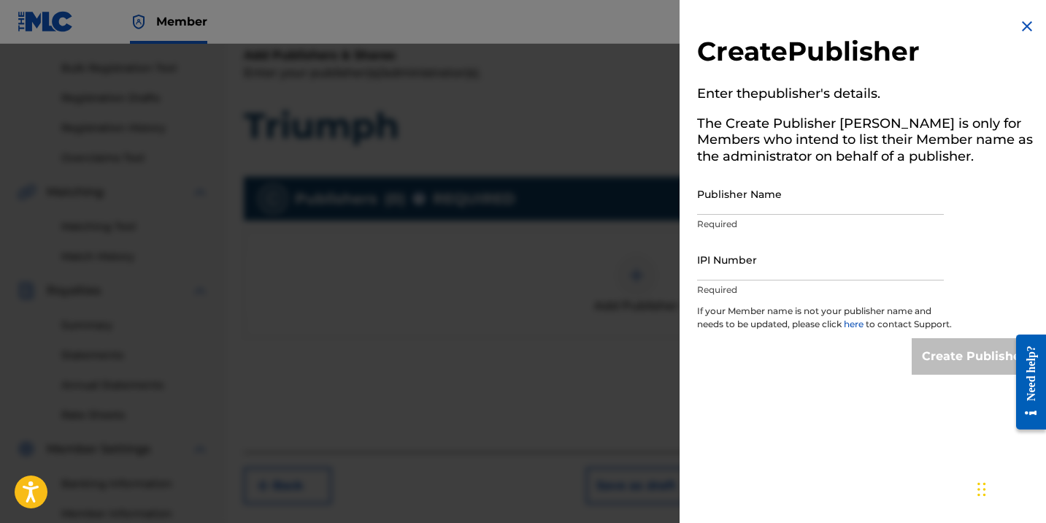
click at [781, 199] on input "Publisher Name" at bounding box center [820, 194] width 247 height 42
type input "[PERSON_NAME]"
click at [804, 269] on input "IPI Number" at bounding box center [820, 260] width 247 height 42
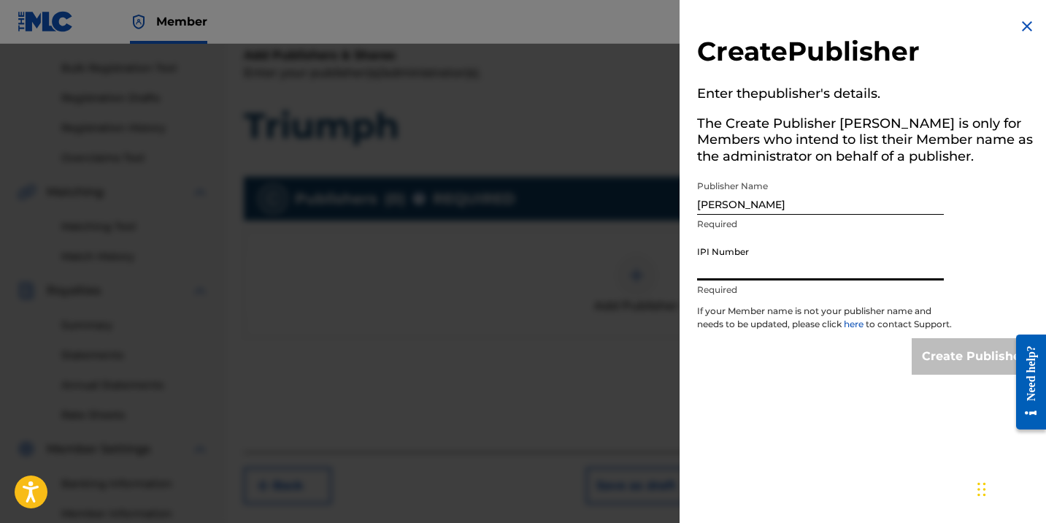
paste input "01114848662"
type input "01114848662"
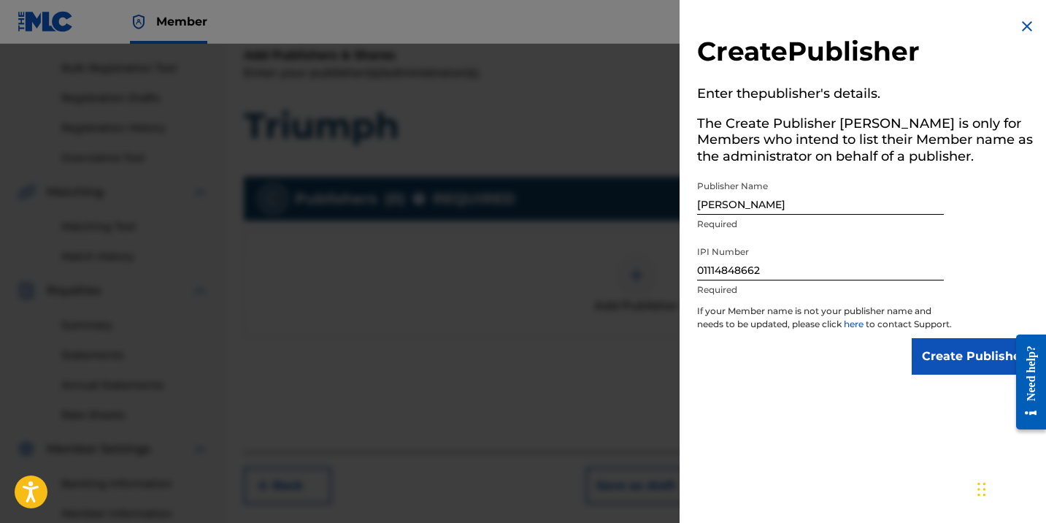
click at [955, 374] on input "Create Publisher" at bounding box center [974, 356] width 124 height 36
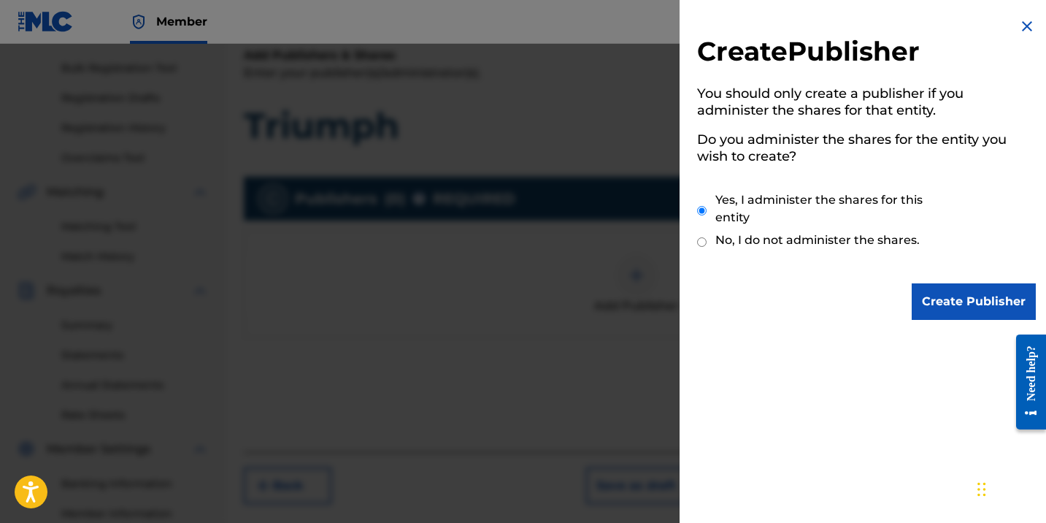
click at [952, 307] on input "Create Publisher" at bounding box center [974, 301] width 124 height 36
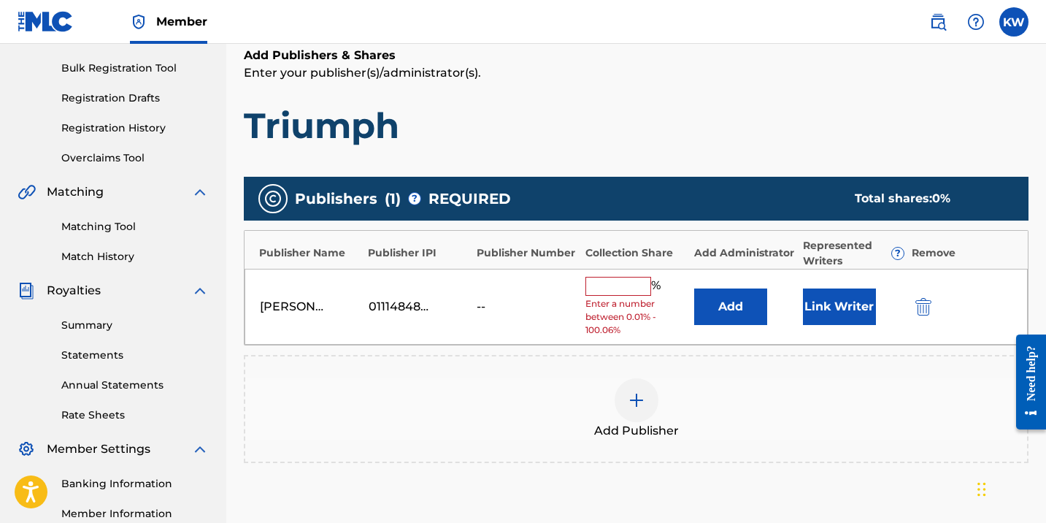
click at [634, 289] on input "text" at bounding box center [618, 286] width 66 height 19
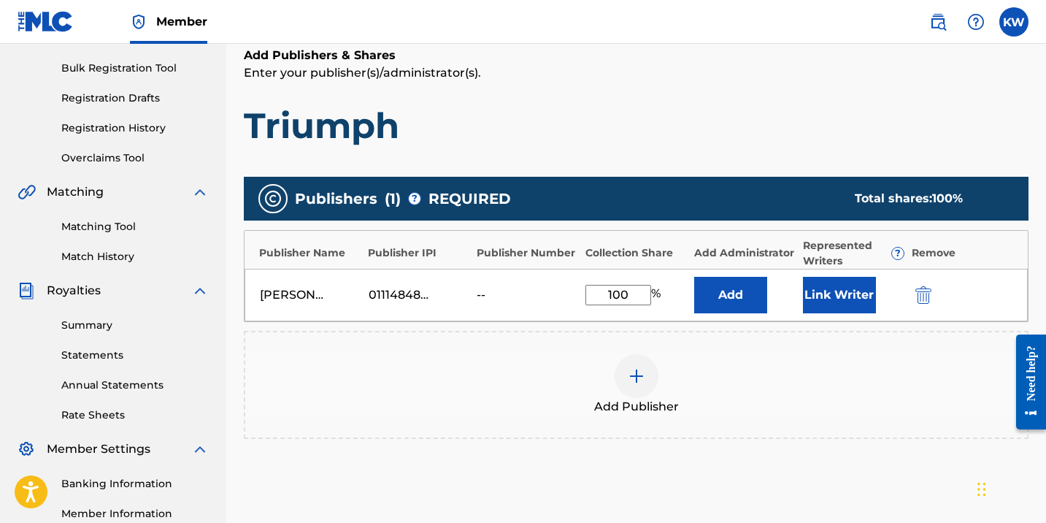
type input "100"
click at [807, 304] on button "Link Writer" at bounding box center [839, 295] width 73 height 36
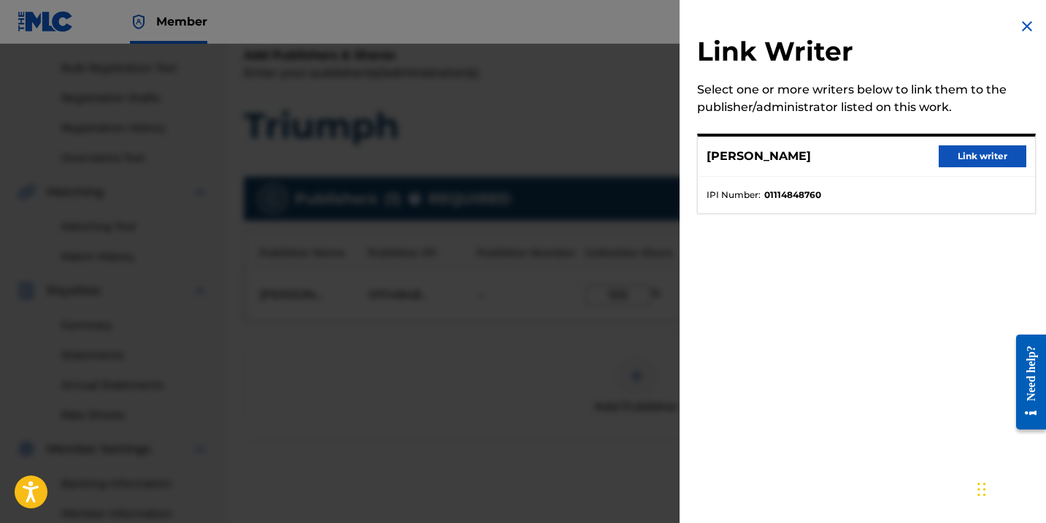
click at [988, 154] on button "Link writer" at bounding box center [983, 156] width 88 height 22
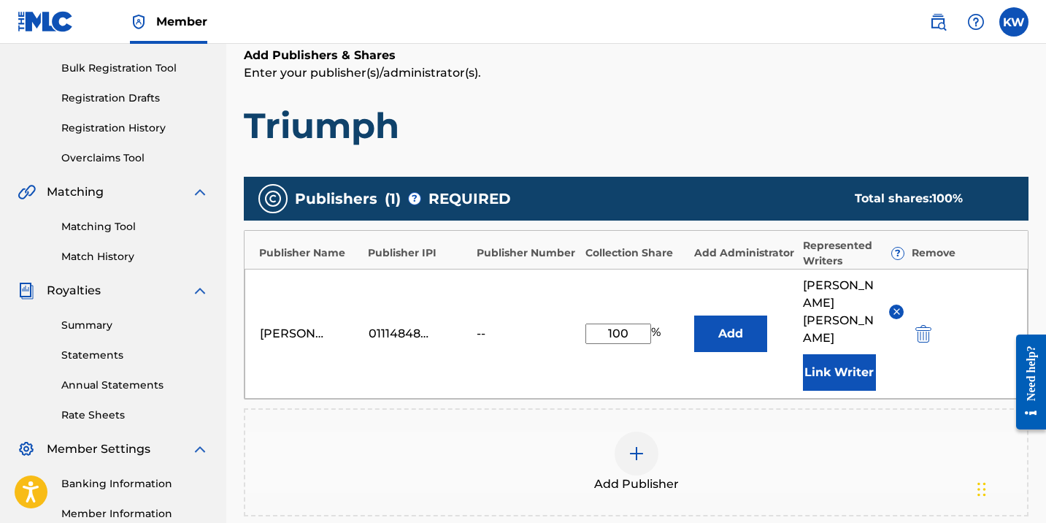
click at [717, 315] on button "Add" at bounding box center [730, 333] width 73 height 36
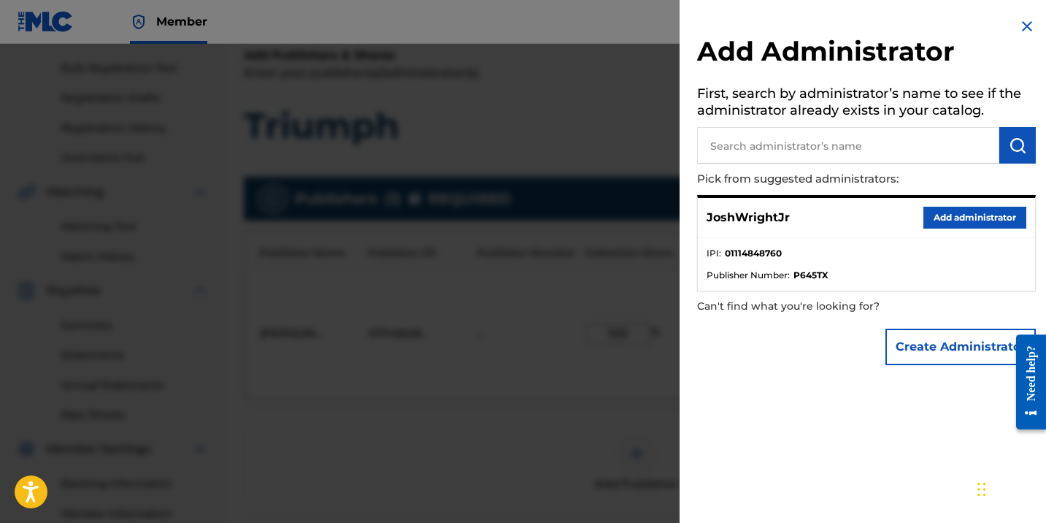
click at [1023, 20] on img at bounding box center [1027, 27] width 18 height 18
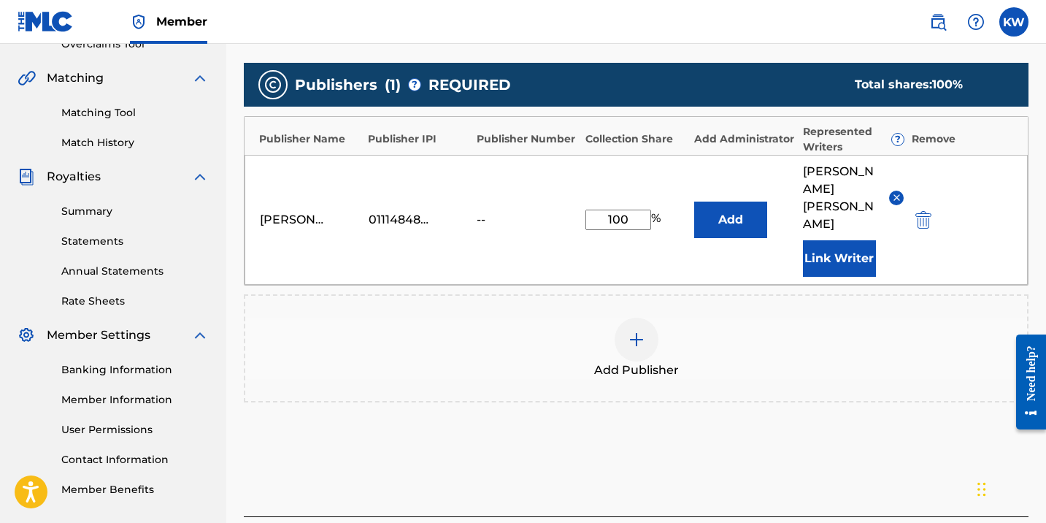
scroll to position [324, 0]
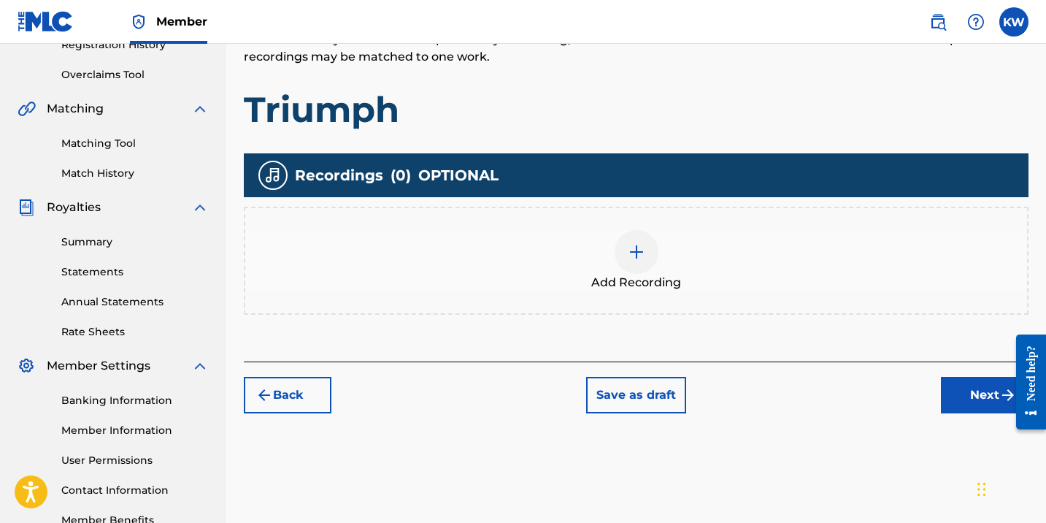
scroll to position [291, 0]
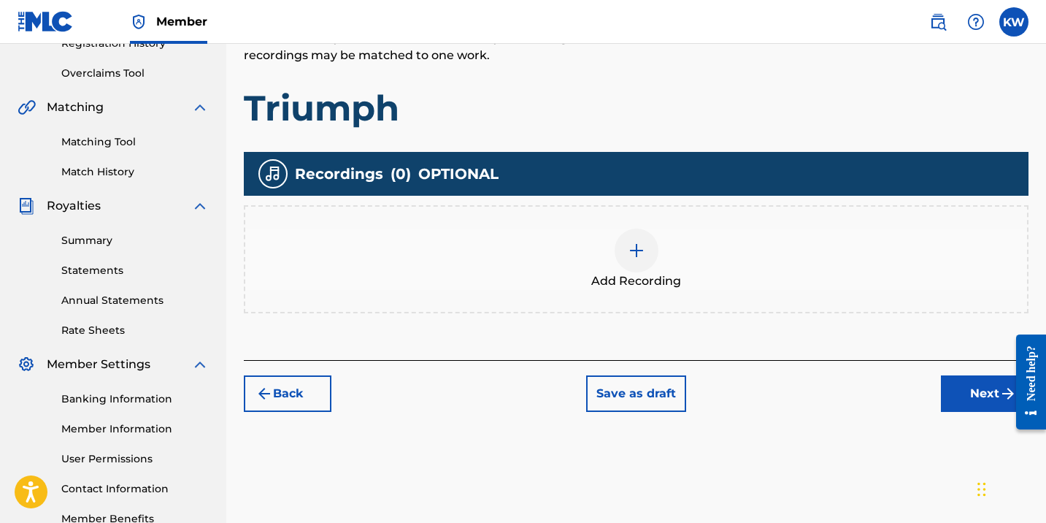
click at [639, 264] on div at bounding box center [637, 250] width 44 height 44
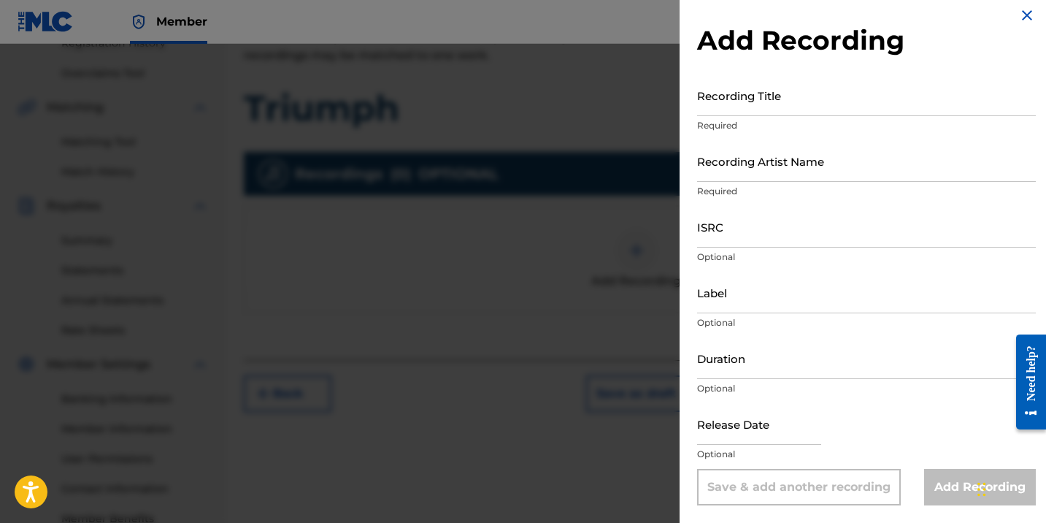
scroll to position [11, 0]
click at [782, 107] on input "Recording Title" at bounding box center [866, 95] width 339 height 42
type input "Triumph"
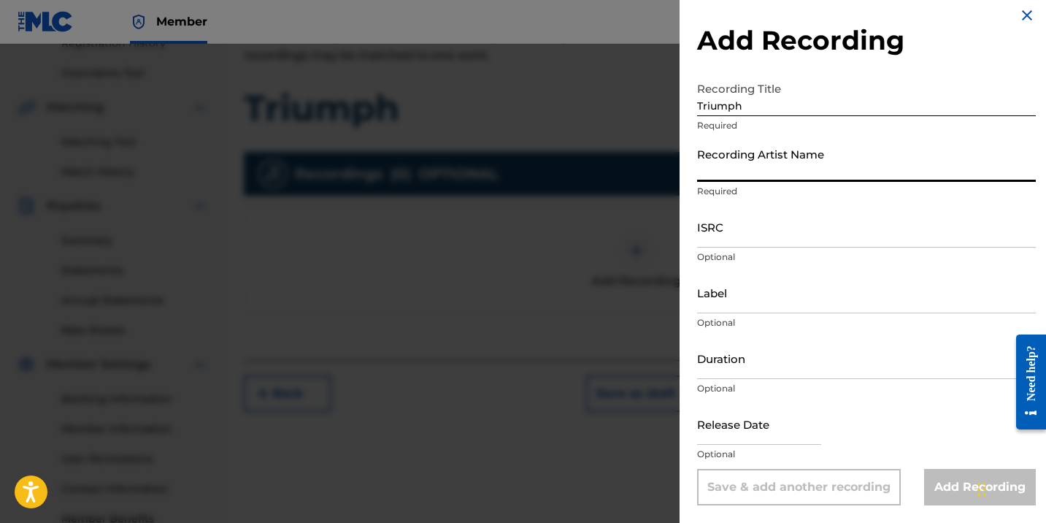
click at [785, 175] on input "Recording Artist Name" at bounding box center [866, 161] width 339 height 42
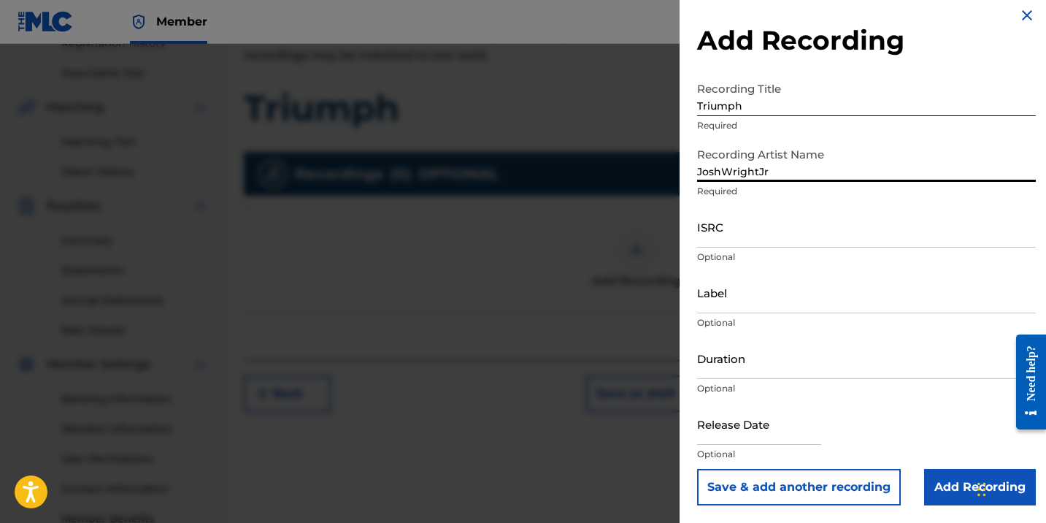
type input "JoshWrightJr"
click at [740, 246] on input "ISRC" at bounding box center [866, 227] width 339 height 42
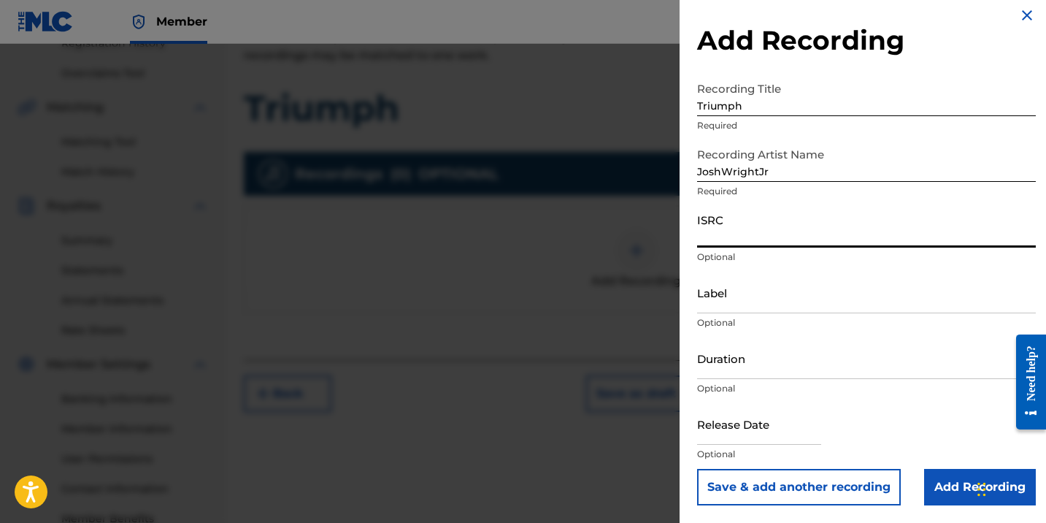
paste input "QZWFP2458118"
type input "QZWFP2458118"
click at [772, 307] on input "Label" at bounding box center [866, 293] width 339 height 42
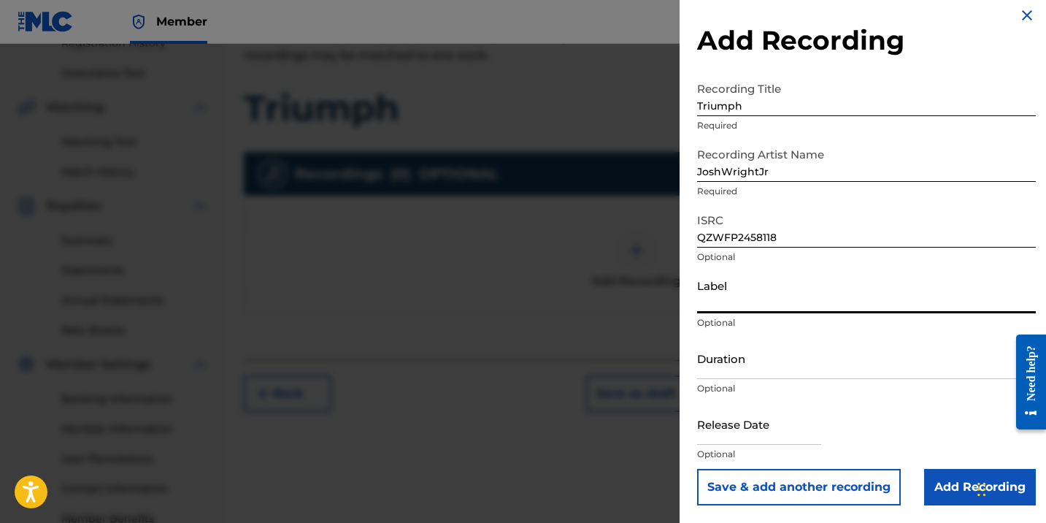
click at [761, 370] on input "Duration" at bounding box center [866, 358] width 339 height 42
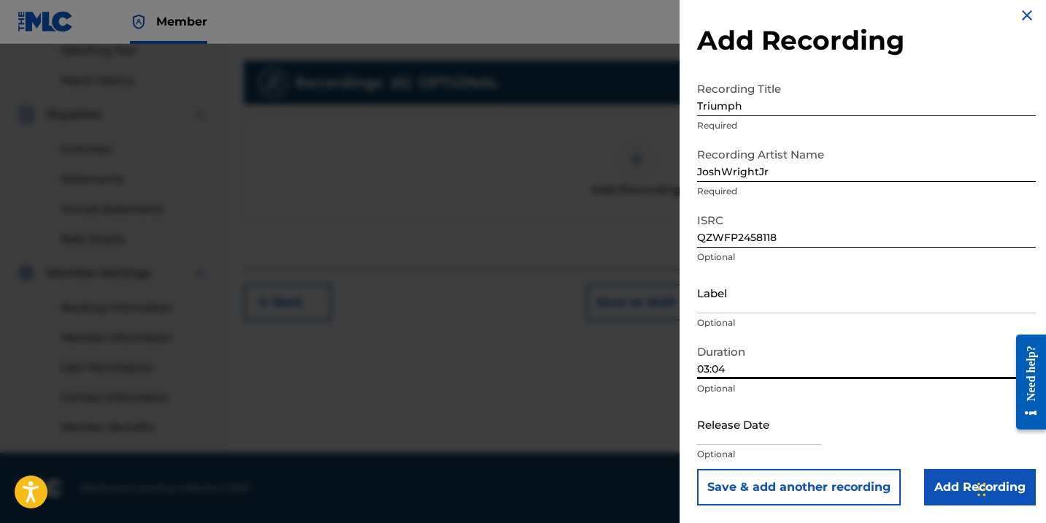
scroll to position [382, 0]
type input "03:04"
click at [781, 433] on input "text" at bounding box center [759, 424] width 124 height 42
select select "7"
select select "2025"
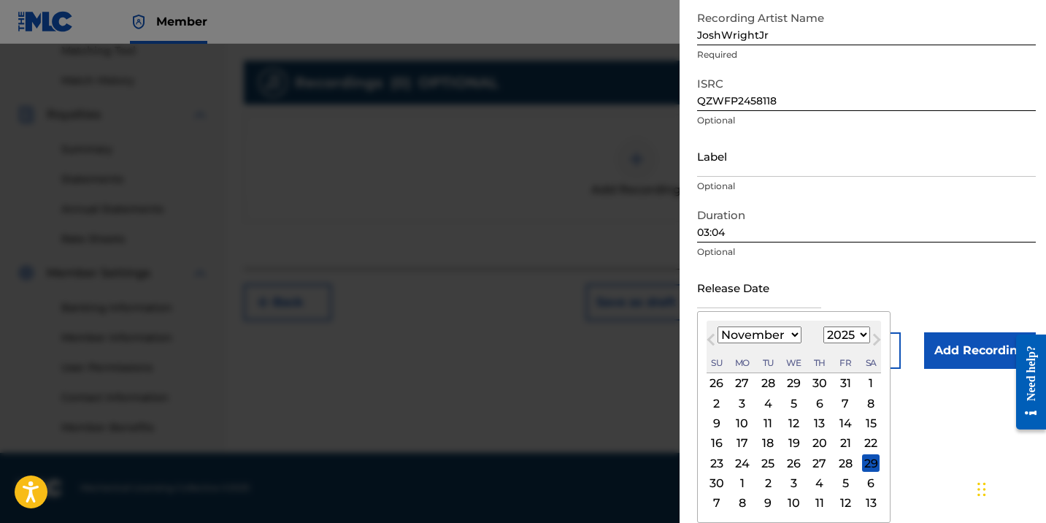
click at [865, 336] on button "Next Month" at bounding box center [876, 342] width 23 height 23
select select "11"
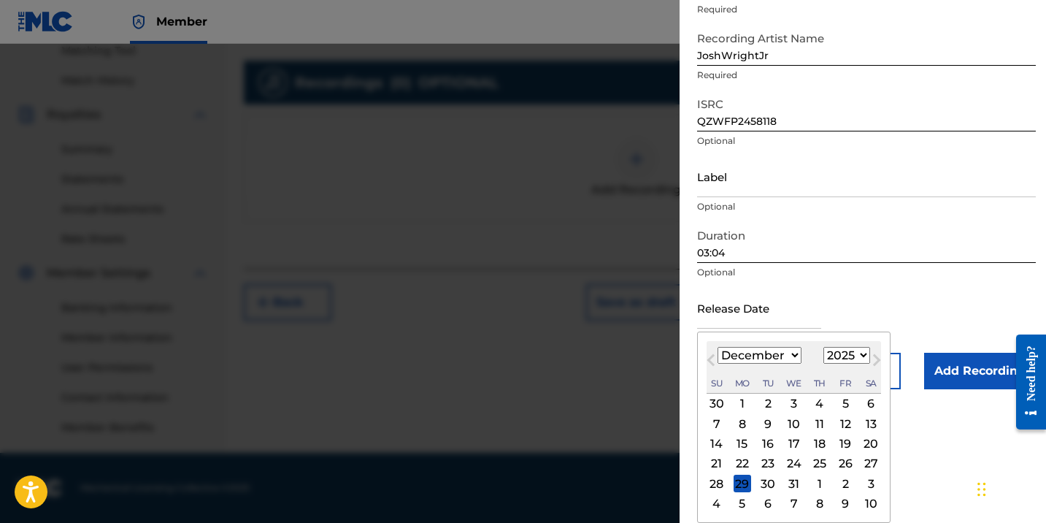
scroll to position [127, 0]
select select "2024"
select select "10"
click at [723, 443] on div "10" at bounding box center [717, 444] width 18 height 18
type input "[DATE]"
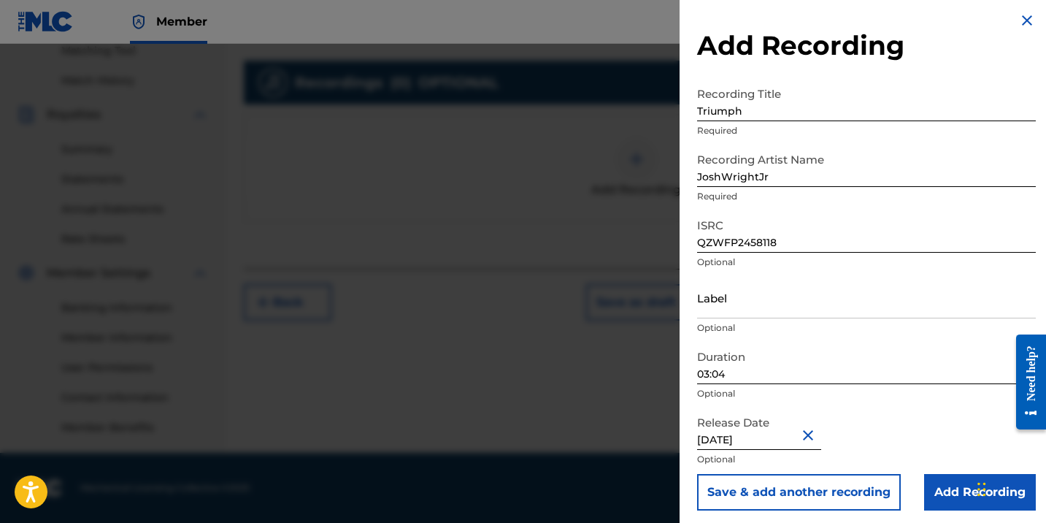
scroll to position [8, 0]
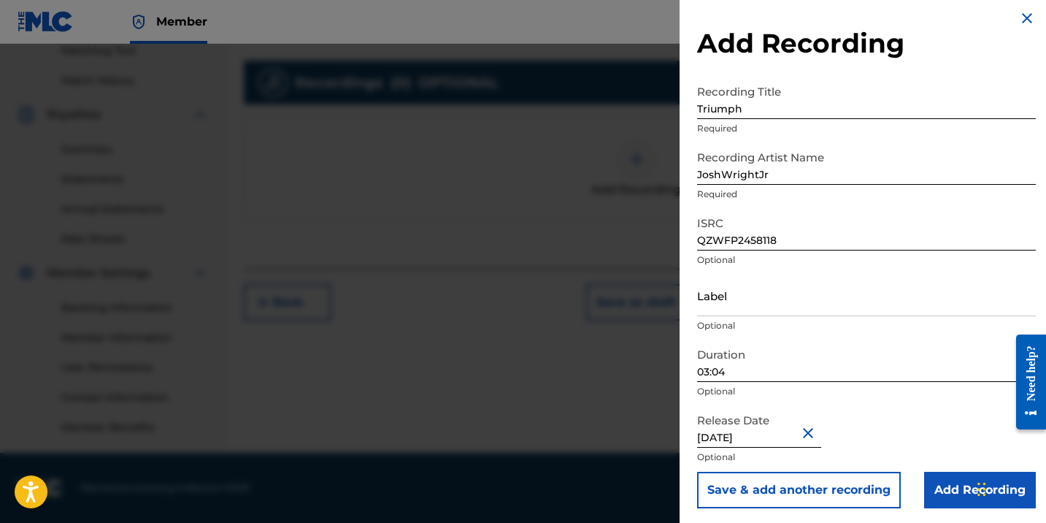
click at [966, 488] on input "Add Recording" at bounding box center [980, 490] width 112 height 36
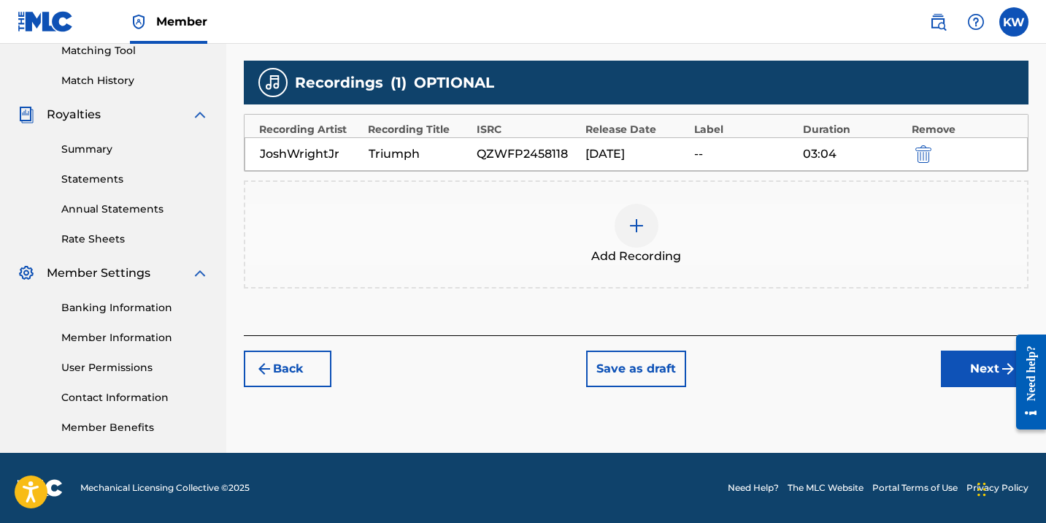
click at [968, 364] on button "Next" at bounding box center [985, 368] width 88 height 36
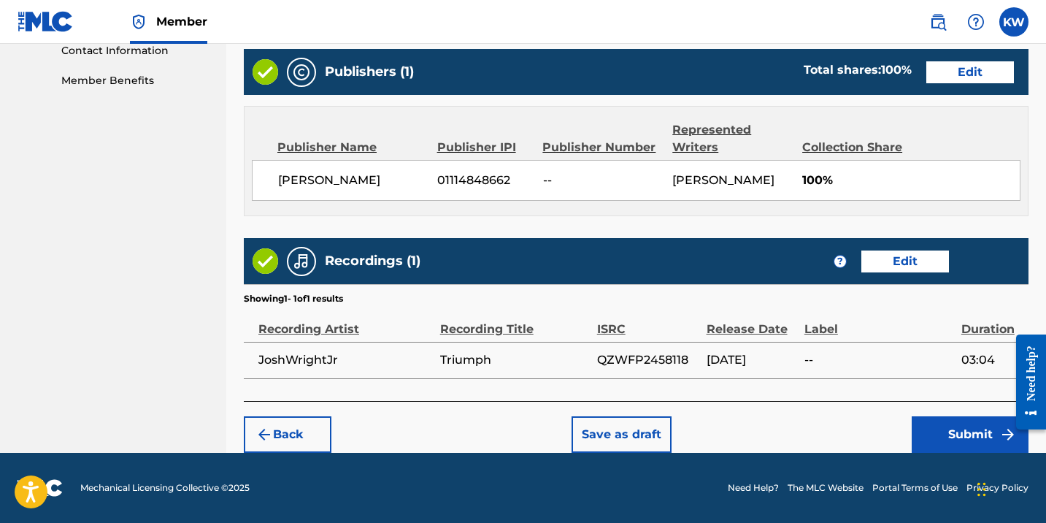
scroll to position [728, 0]
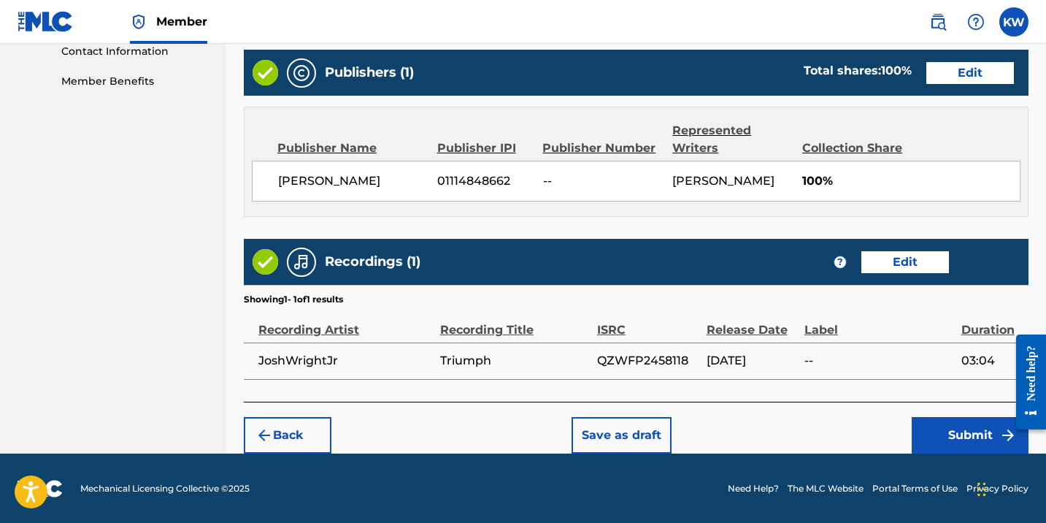
click at [939, 437] on button "Submit" at bounding box center [970, 435] width 117 height 36
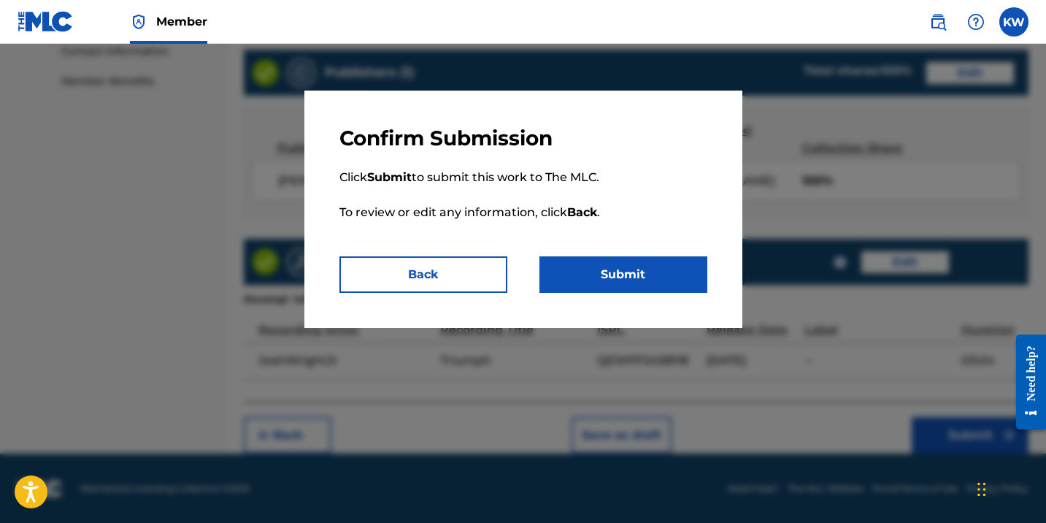
click at [669, 283] on button "Submit" at bounding box center [623, 274] width 168 height 36
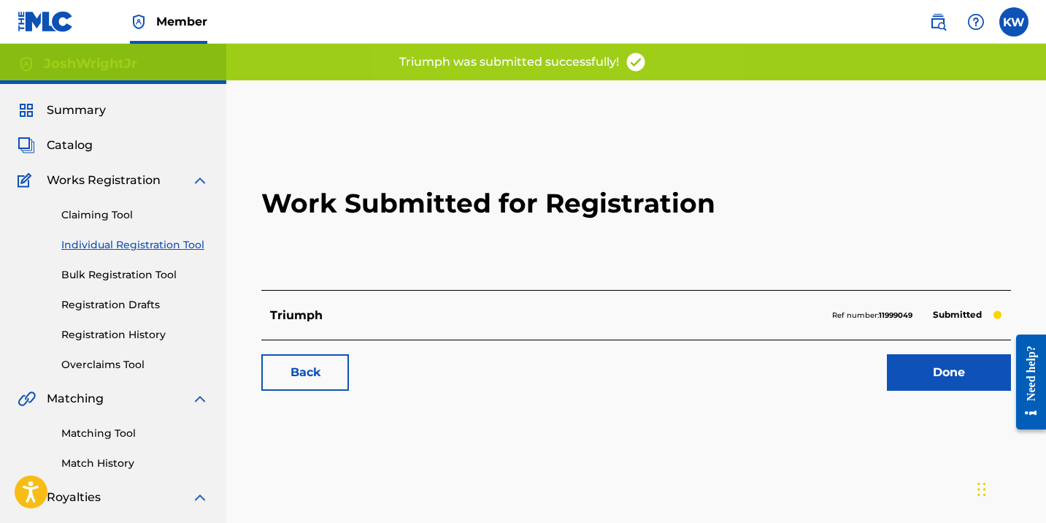
click at [944, 369] on link "Done" at bounding box center [949, 372] width 124 height 36
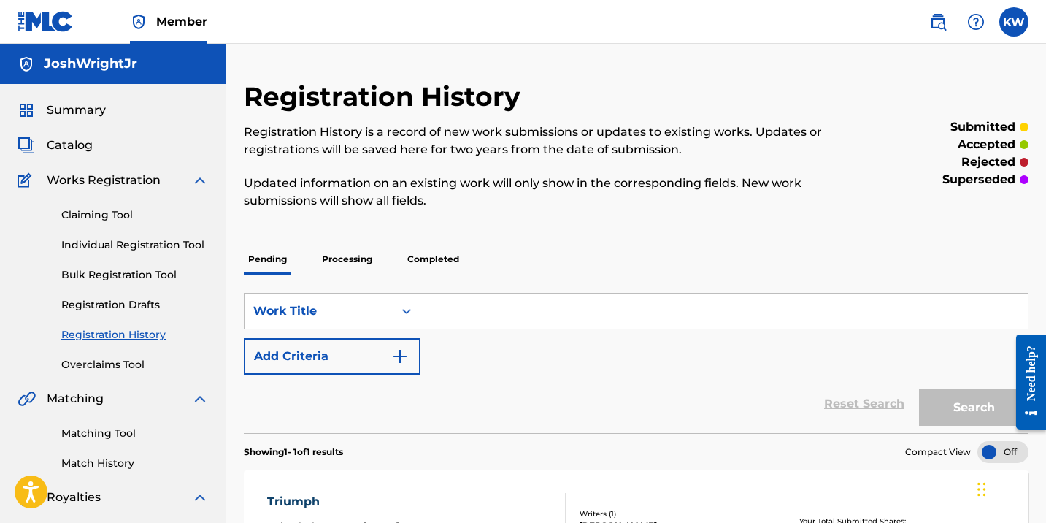
click at [496, 307] on input "Search Form" at bounding box center [723, 310] width 607 height 35
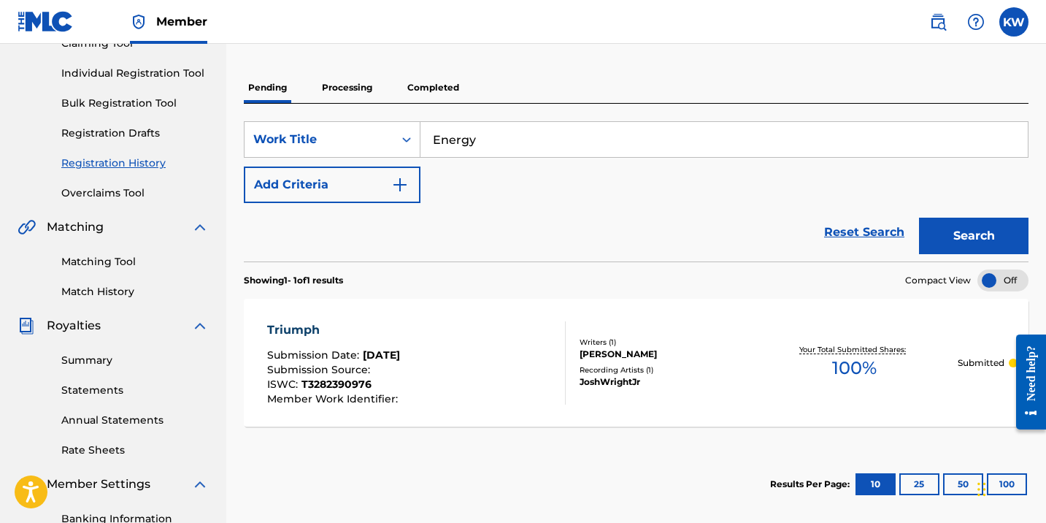
scroll to position [172, 0]
type input "Energy"
click at [404, 194] on button "Add Criteria" at bounding box center [332, 184] width 177 height 36
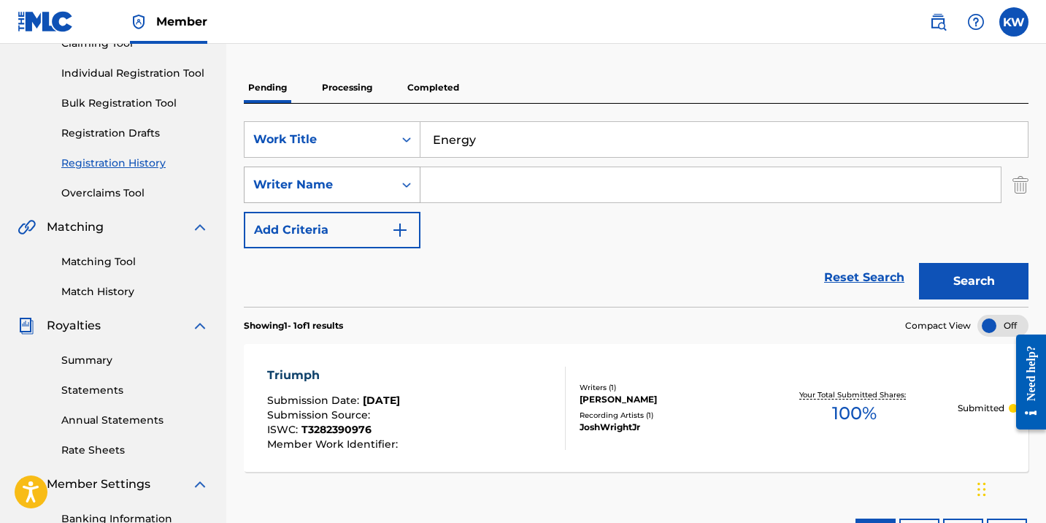
click at [409, 186] on icon "Search Form" at bounding box center [406, 184] width 9 height 5
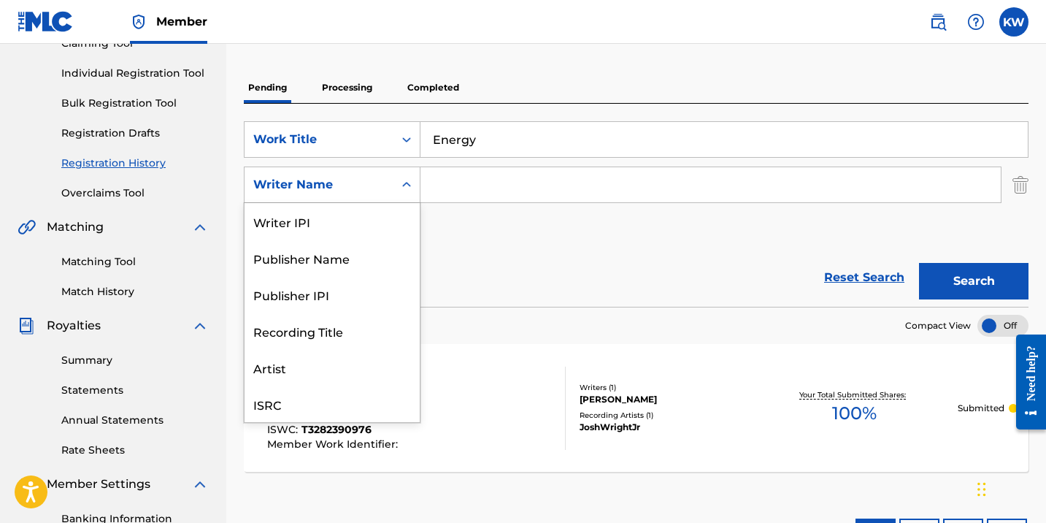
scroll to position [36, 0]
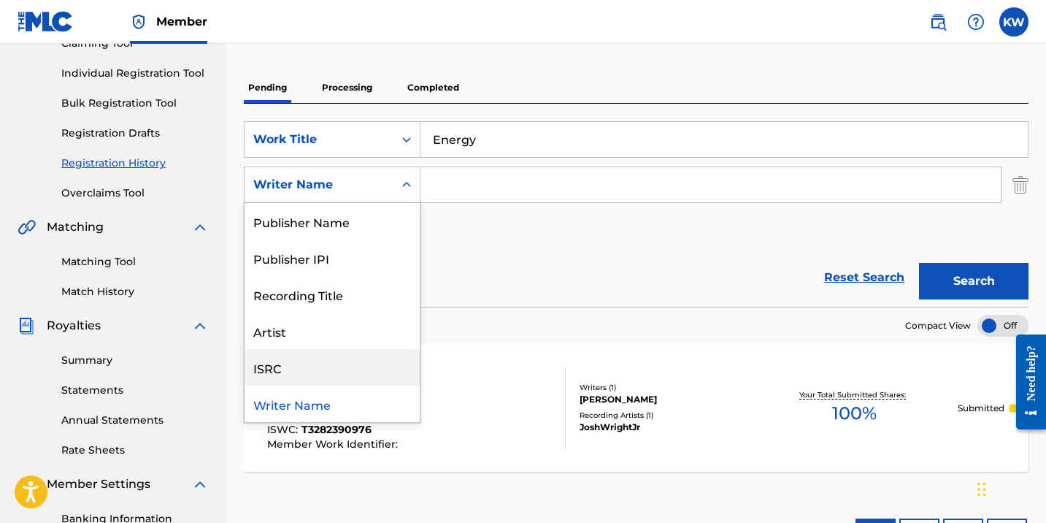
click at [310, 370] on div "ISRC" at bounding box center [332, 367] width 175 height 36
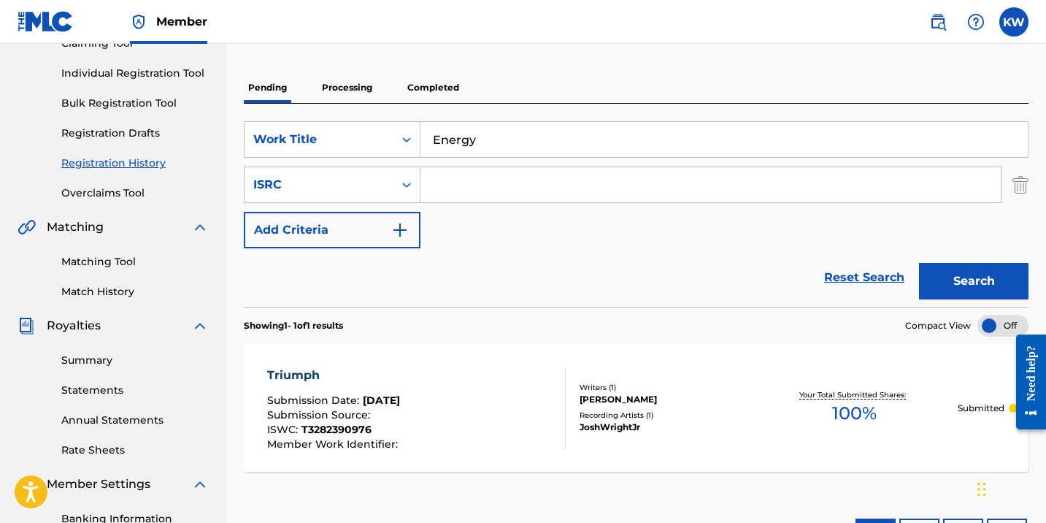
click at [493, 181] on input "Search Form" at bounding box center [710, 184] width 580 height 35
paste input "QZWFQ2440162"
type input "QZWFQ2440162"
click at [955, 284] on button "Search" at bounding box center [973, 281] width 109 height 36
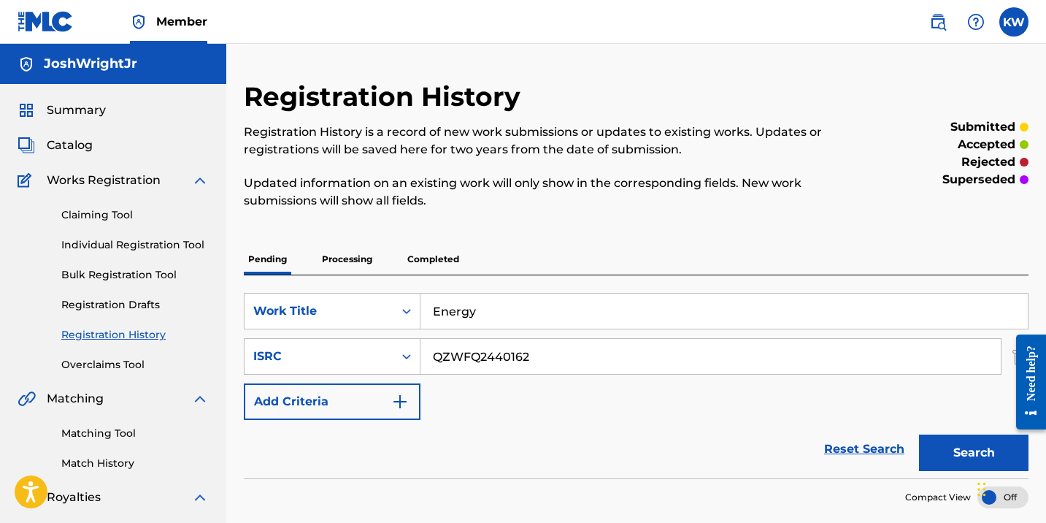
scroll to position [0, 0]
click at [147, 270] on link "Bulk Registration Tool" at bounding box center [134, 274] width 147 height 15
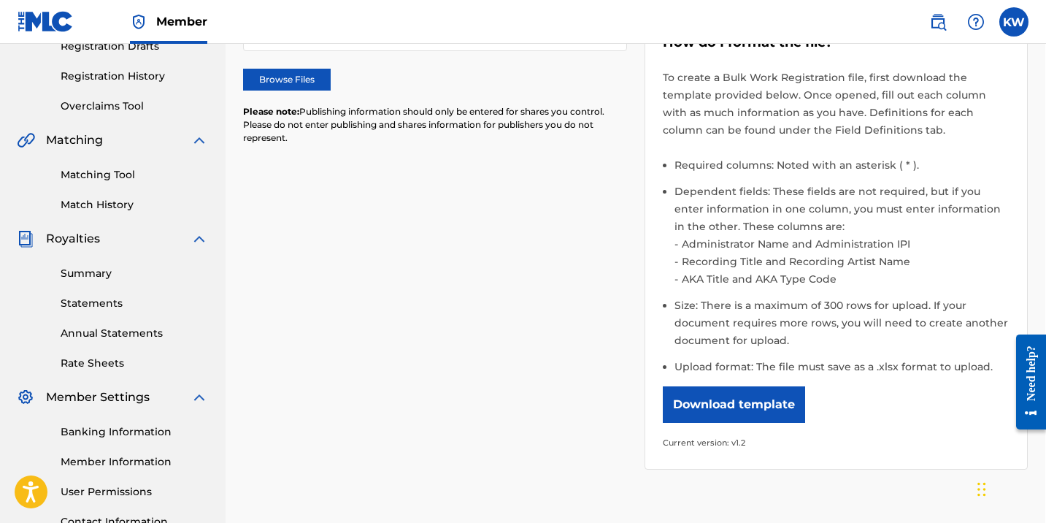
scroll to position [253, 1]
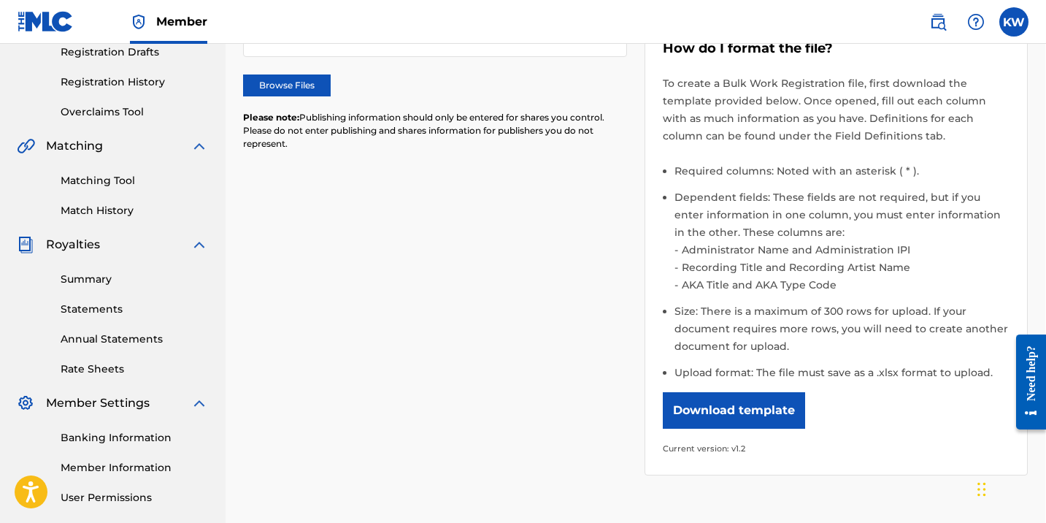
click at [720, 408] on button "Download template" at bounding box center [734, 410] width 142 height 36
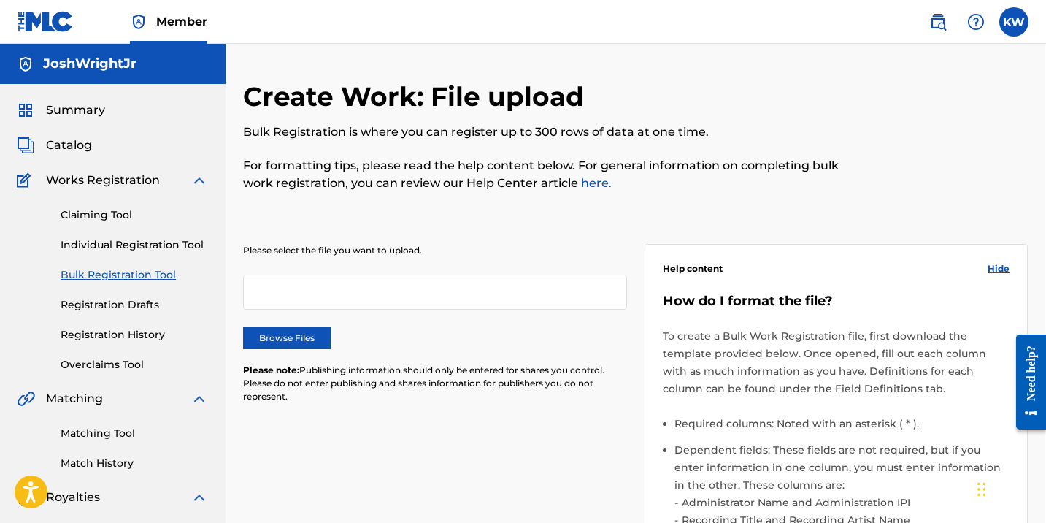
scroll to position [0, 1]
click at [114, 215] on link "Claiming Tool" at bounding box center [134, 214] width 147 height 15
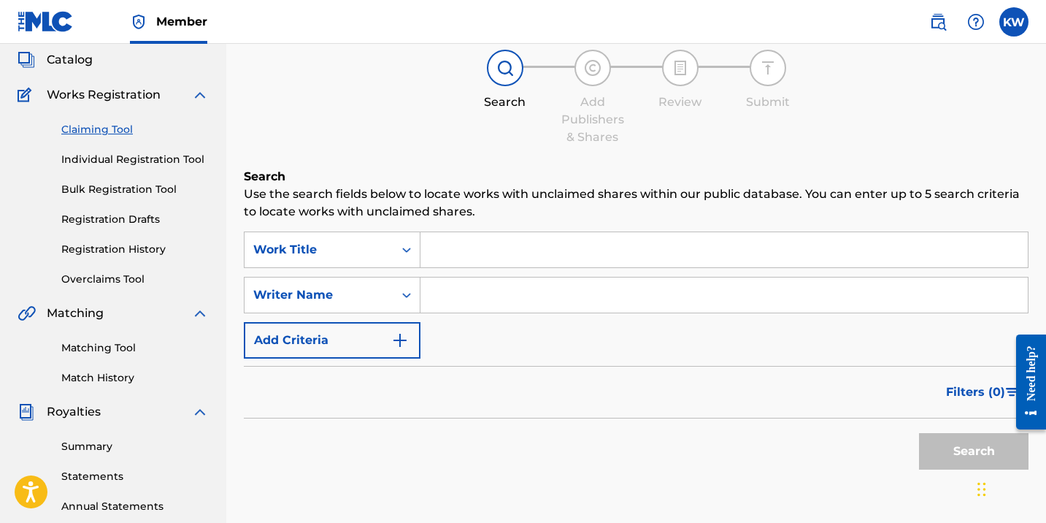
scroll to position [82, 0]
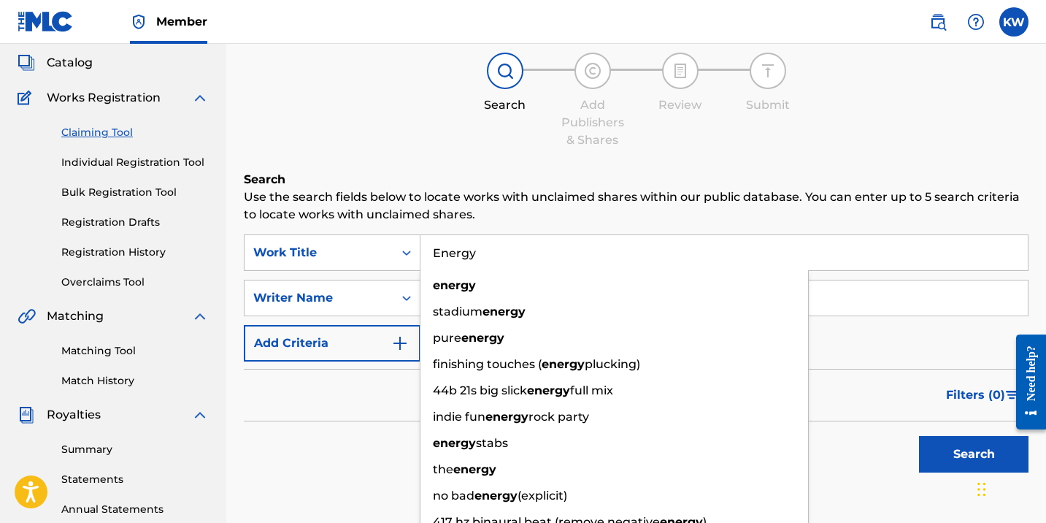
type input "Energy"
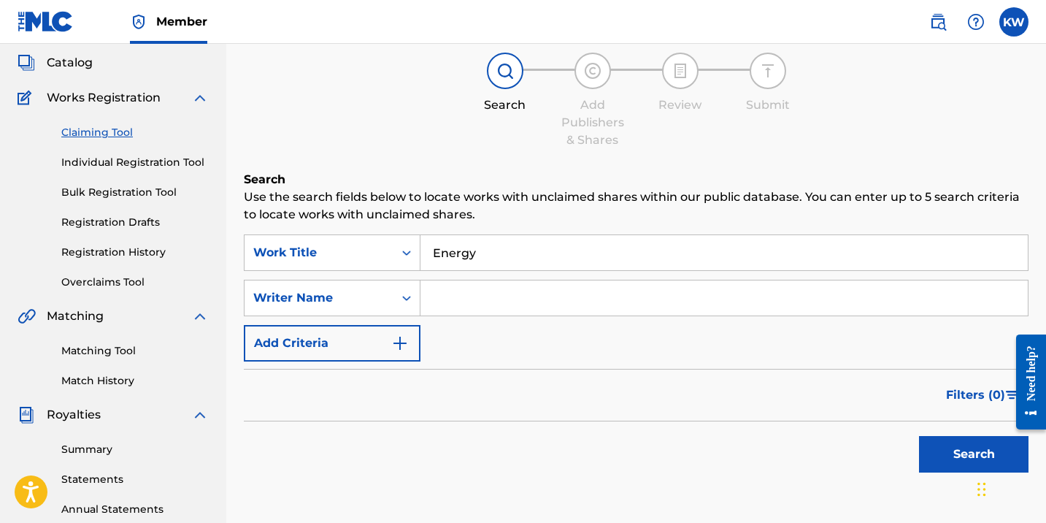
click at [931, 315] on input "Search Form" at bounding box center [723, 297] width 607 height 35
type input "JoshWrightJr"
click at [948, 459] on button "Search" at bounding box center [973, 454] width 109 height 36
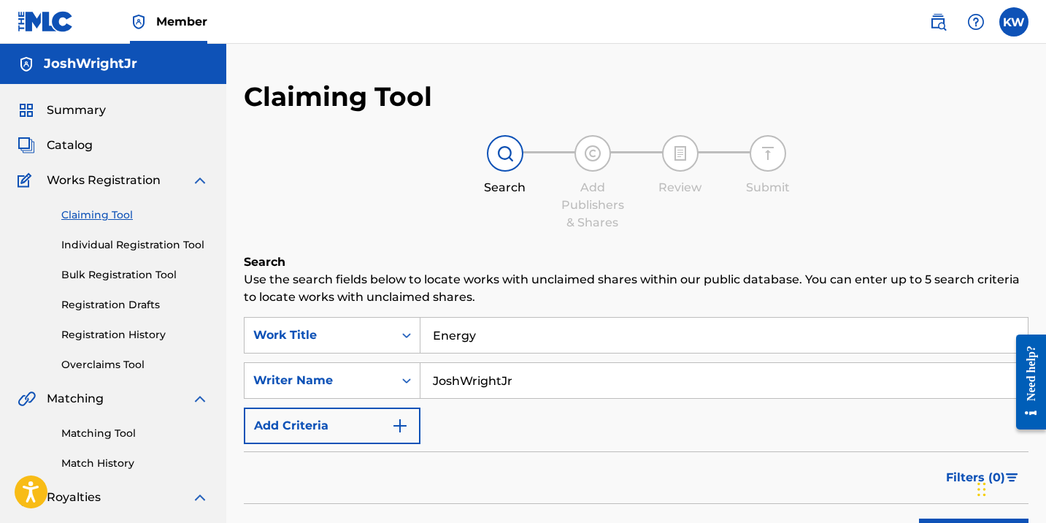
scroll to position [0, 0]
click at [61, 139] on span "Catalog" at bounding box center [70, 145] width 46 height 18
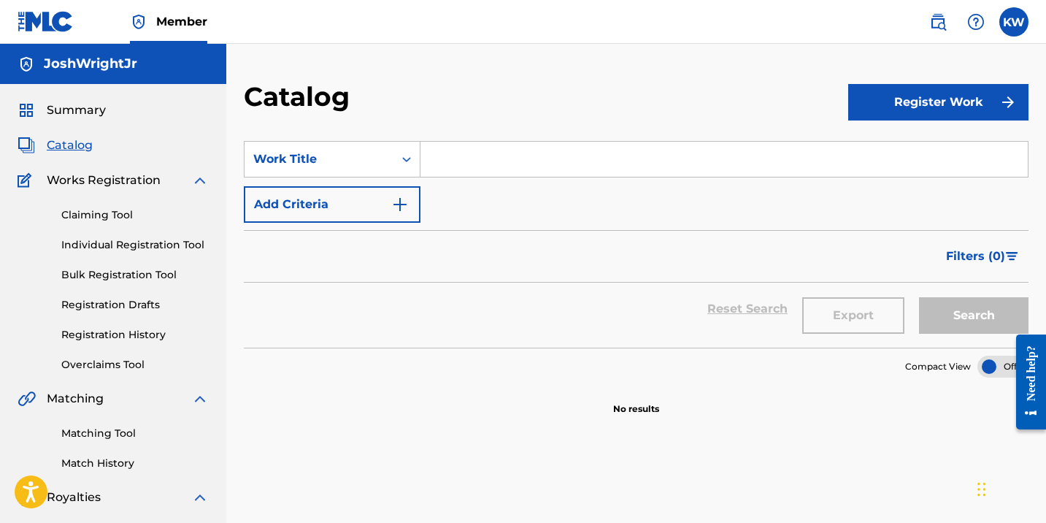
click at [953, 94] on button "Register Work" at bounding box center [938, 102] width 180 height 36
click at [908, 161] on link "Individual" at bounding box center [938, 149] width 180 height 35
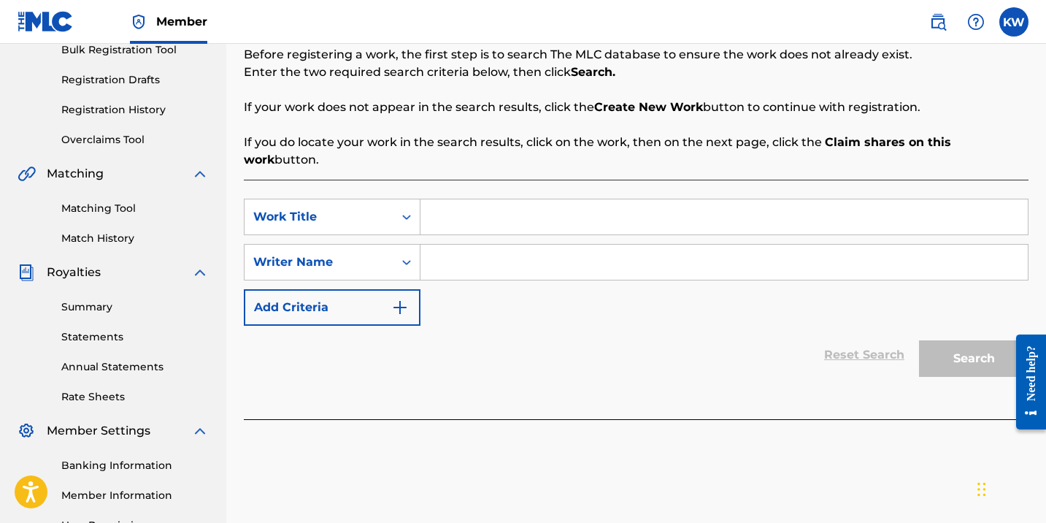
scroll to position [226, 0]
click at [572, 199] on input "Search Form" at bounding box center [723, 216] width 607 height 35
type input "Energy"
click at [556, 247] on input "Search Form" at bounding box center [723, 261] width 607 height 35
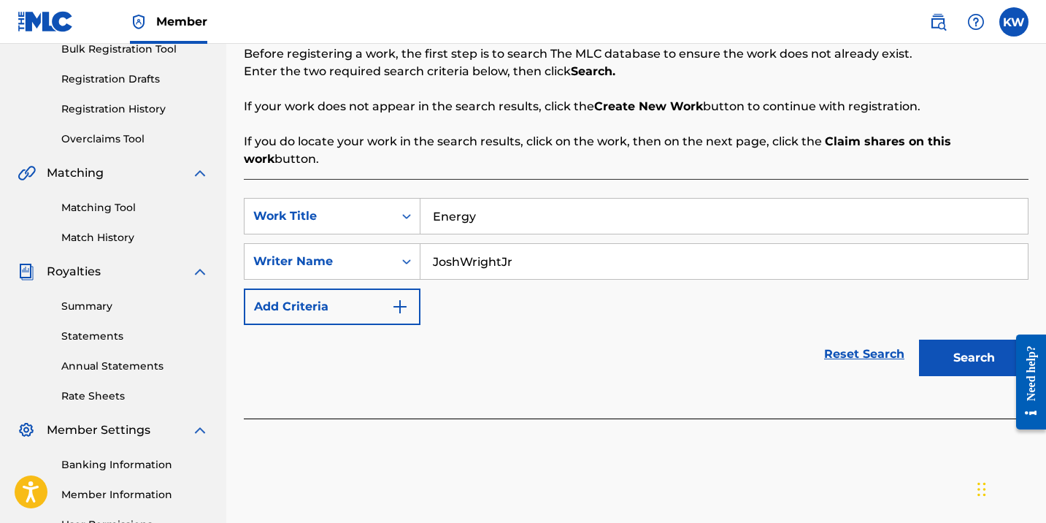
type input "JoshWrightJr"
click at [943, 341] on button "Search" at bounding box center [973, 357] width 109 height 36
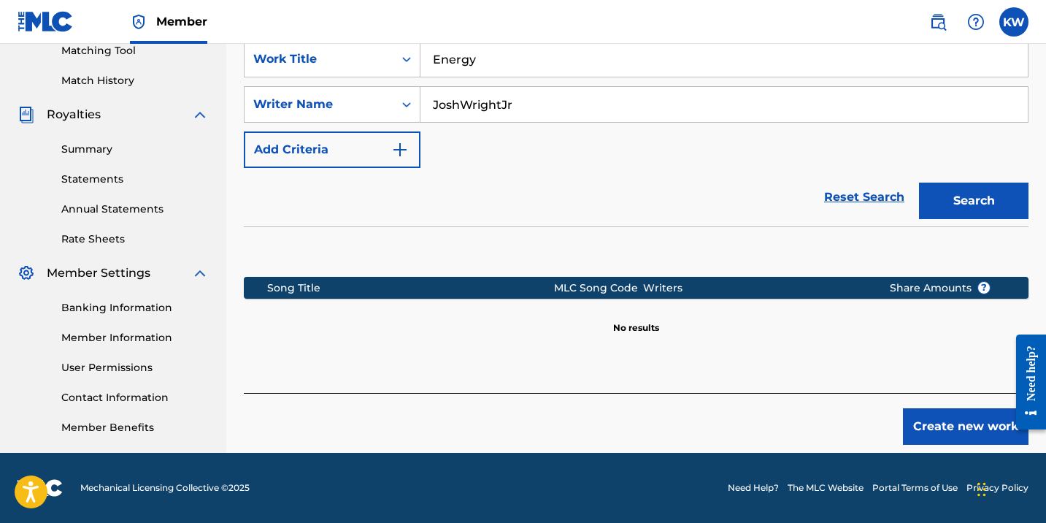
scroll to position [382, 0]
click at [945, 408] on button "Create new work" at bounding box center [966, 426] width 126 height 36
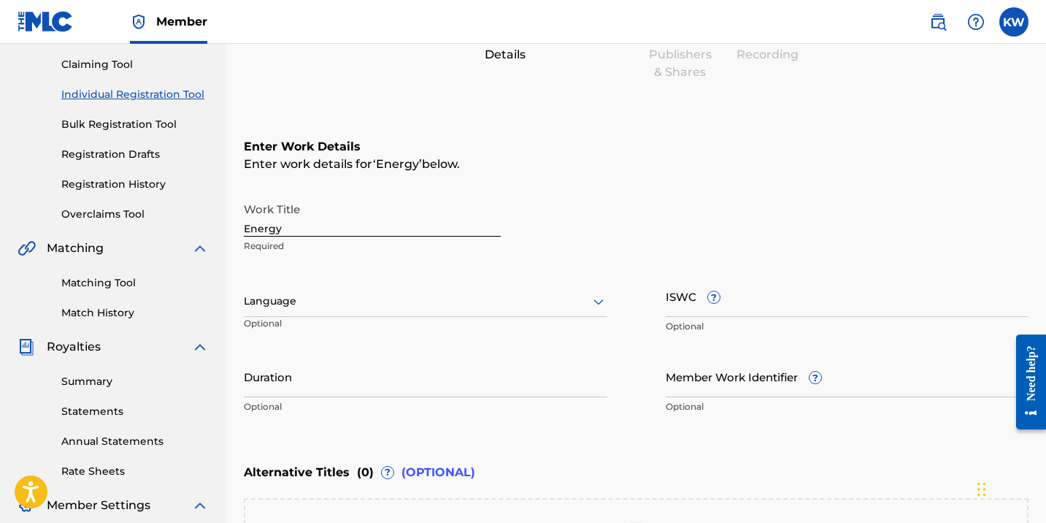
scroll to position [152, 0]
click at [747, 307] on input "ISWC ?" at bounding box center [848, 295] width 364 height 42
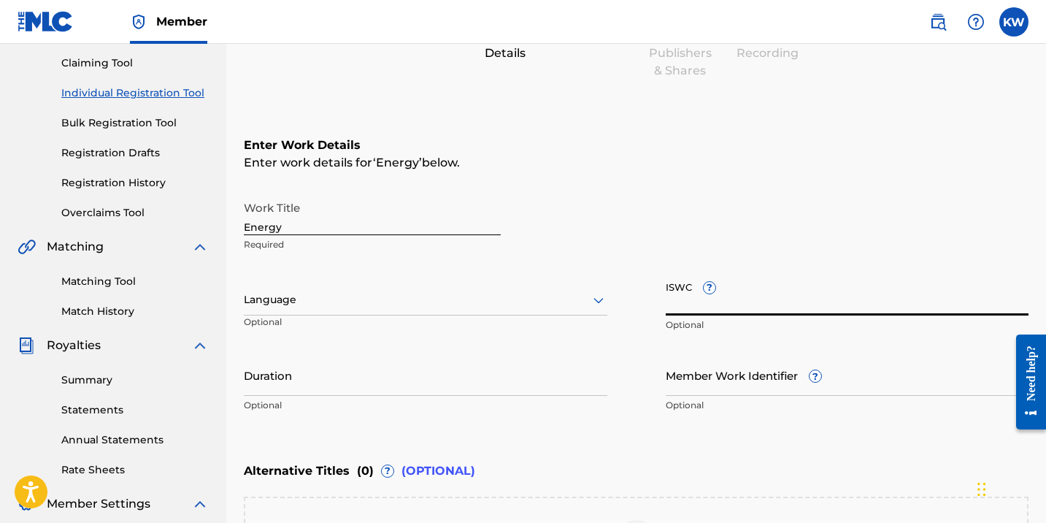
paste input "QZWFQ2440162"
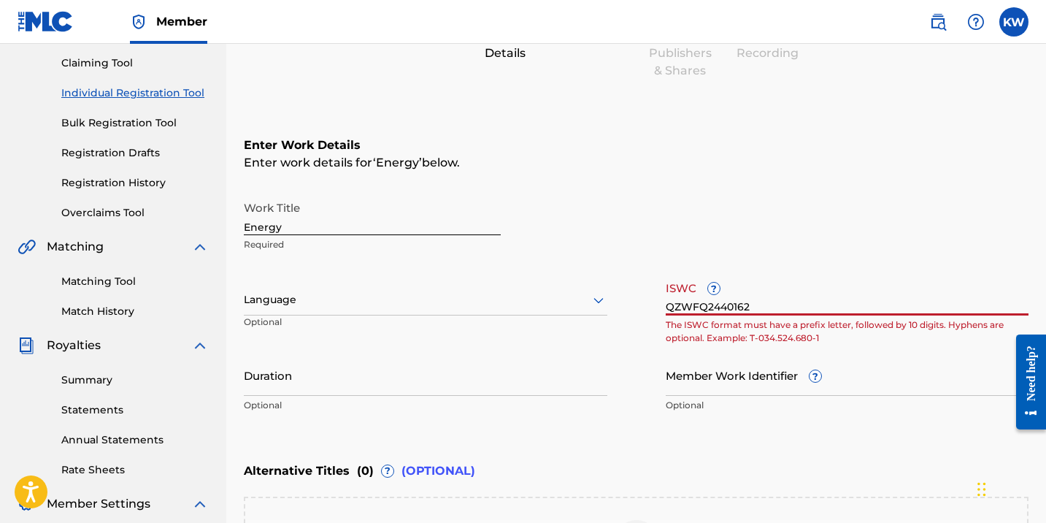
type input "QZWFQ2440162"
click at [439, 295] on div at bounding box center [426, 300] width 364 height 18
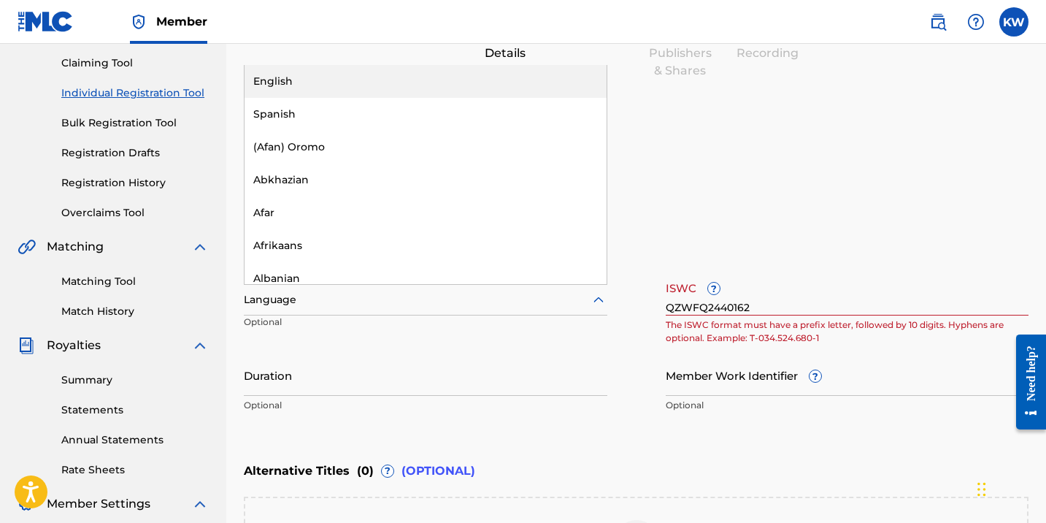
click at [351, 79] on div "English" at bounding box center [426, 81] width 362 height 33
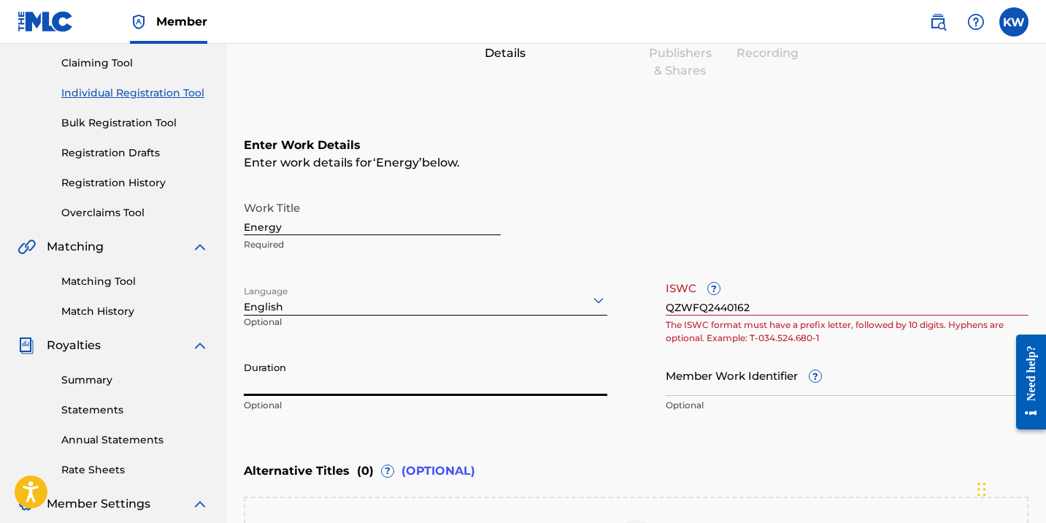
click at [361, 390] on input "Duration" at bounding box center [426, 375] width 364 height 42
type input "3"
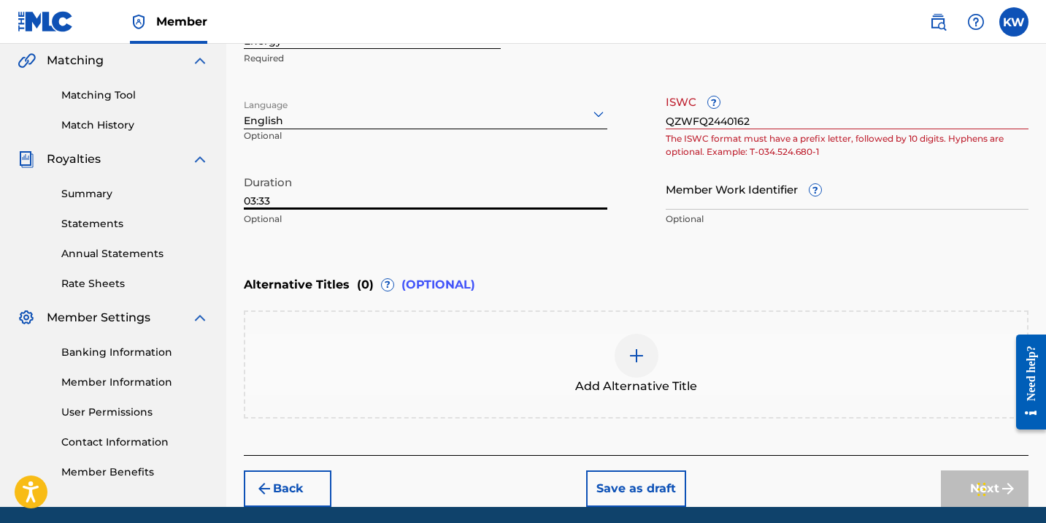
scroll to position [336, 0]
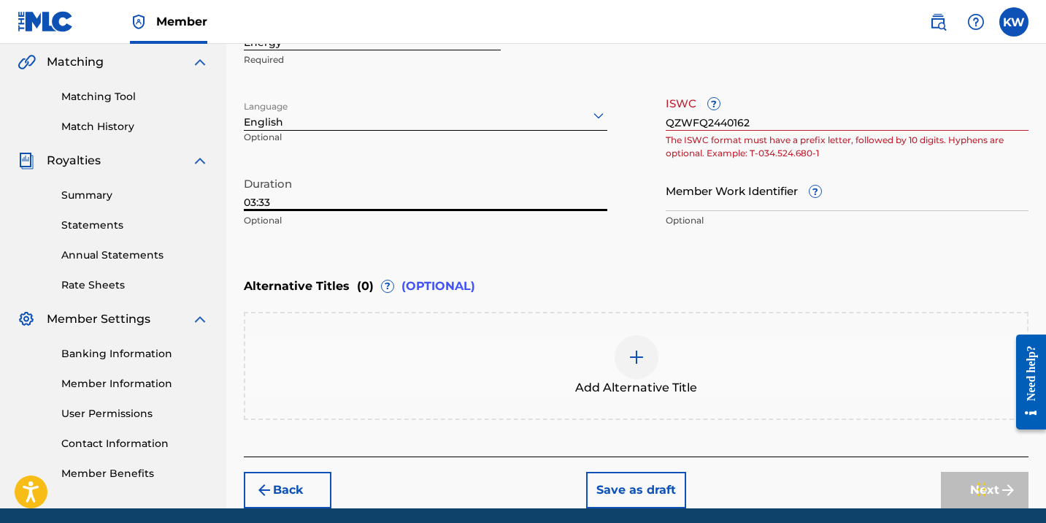
type input "03:33"
click at [757, 123] on input "QZWFQ2440162" at bounding box center [848, 110] width 364 height 42
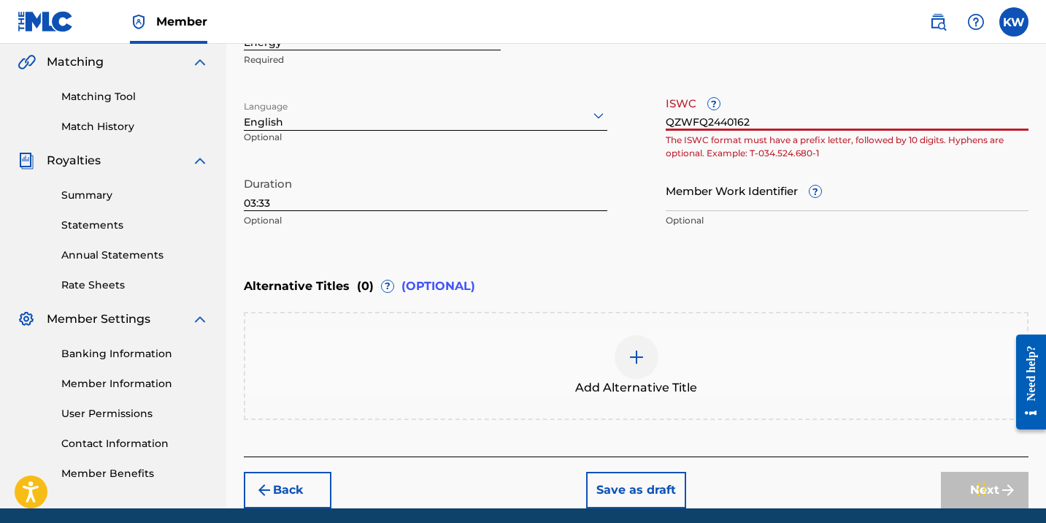
click at [757, 123] on input "QZWFQ2440162" at bounding box center [848, 110] width 364 height 42
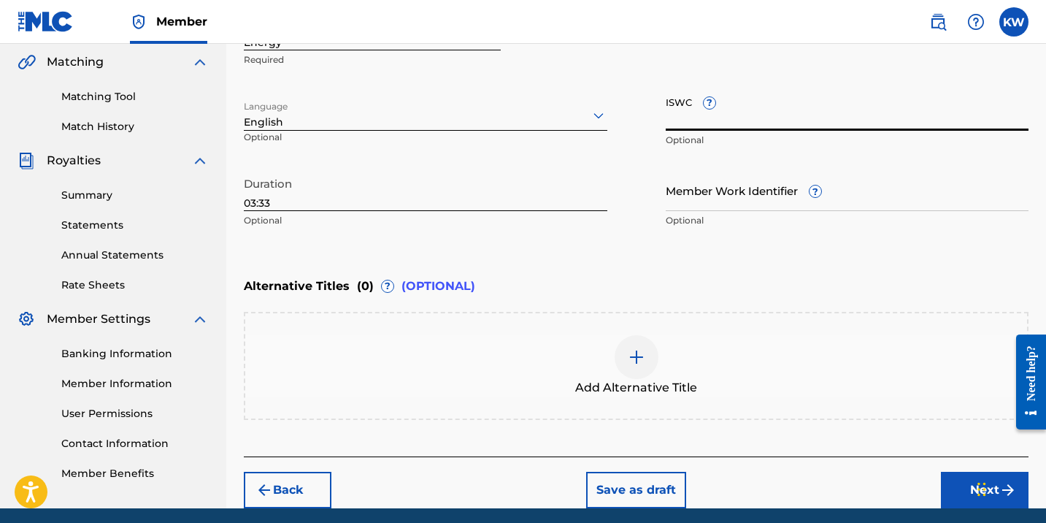
paste input "T-328.538.280-7"
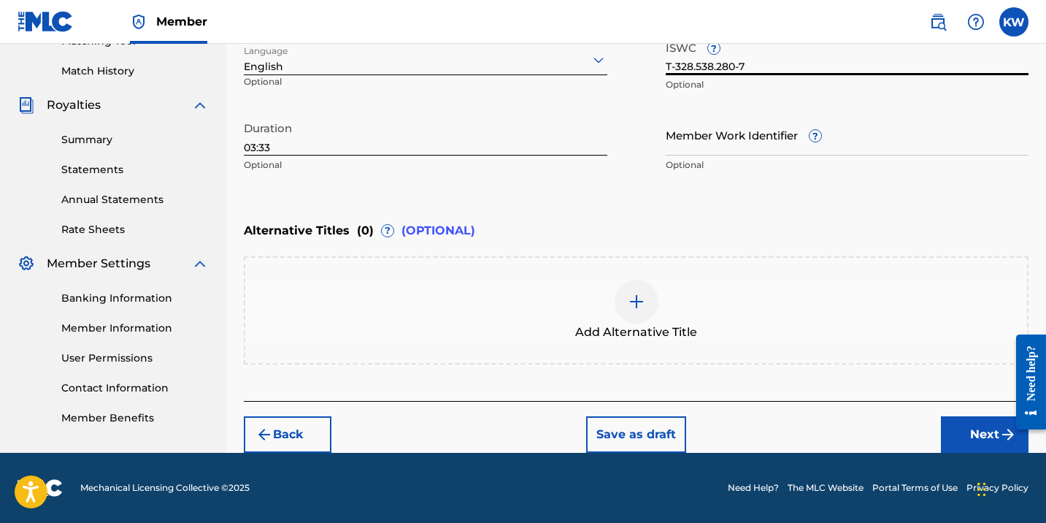
type input "T-328.538.280-7"
click at [982, 444] on button "Next" at bounding box center [985, 434] width 88 height 36
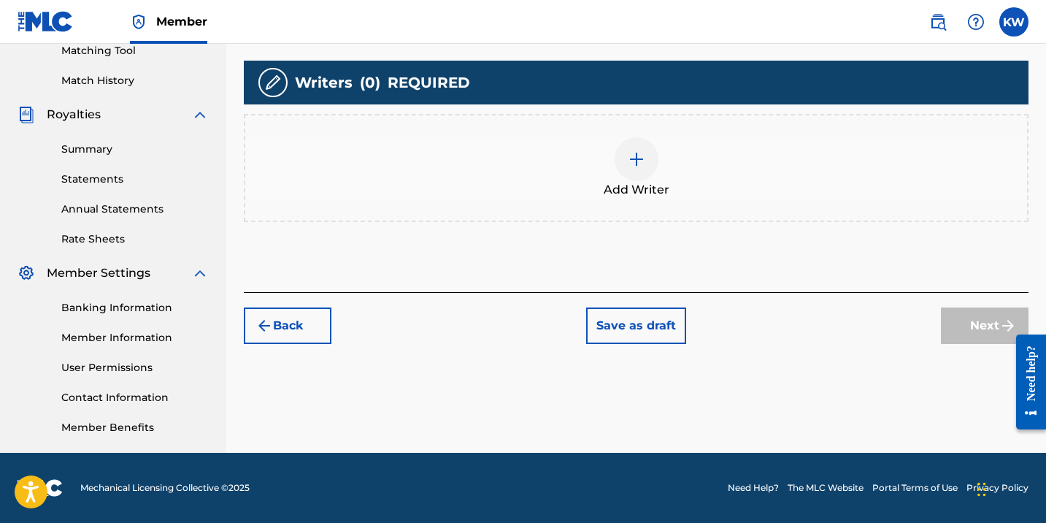
scroll to position [382, 0]
click at [628, 151] on img at bounding box center [637, 159] width 18 height 18
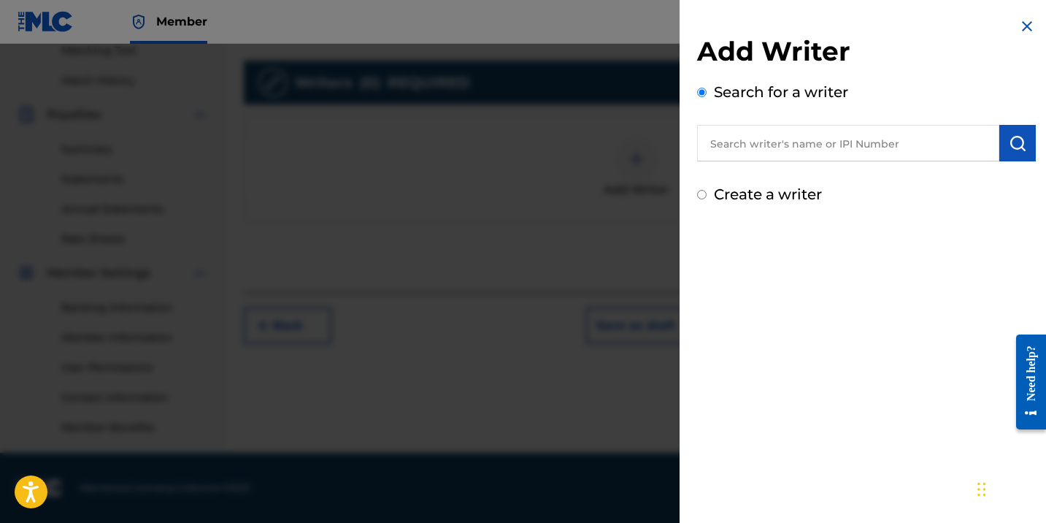
click at [791, 150] on input "text" at bounding box center [848, 143] width 302 height 36
click at [1003, 145] on button "submit" at bounding box center [1017, 143] width 36 height 36
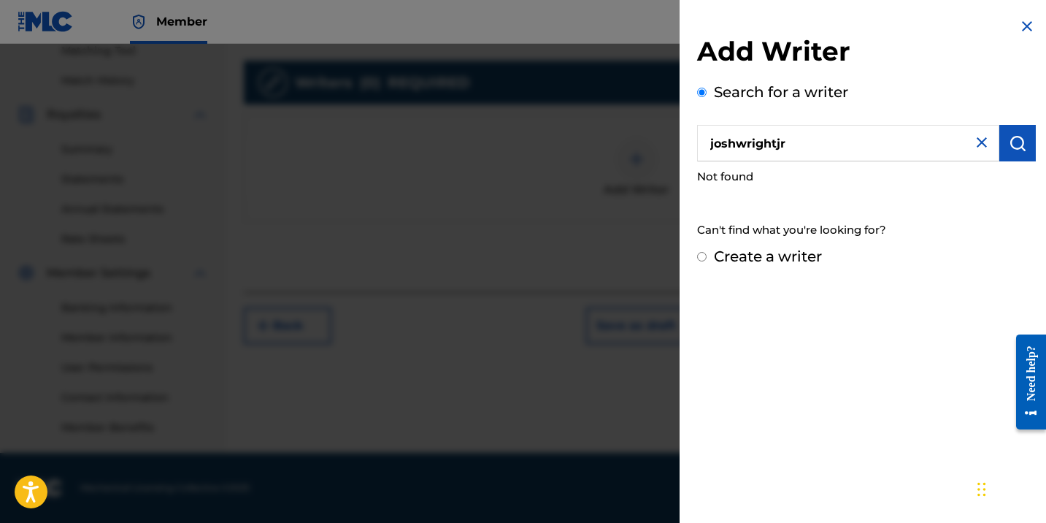
click at [858, 144] on input "joshwrightjr" at bounding box center [848, 143] width 302 height 36
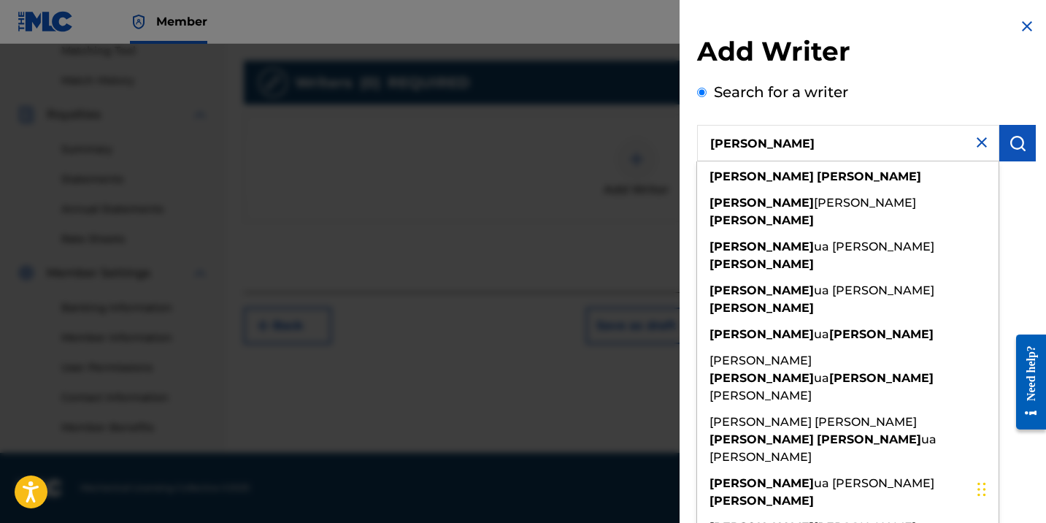
type input "[PERSON_NAME]"
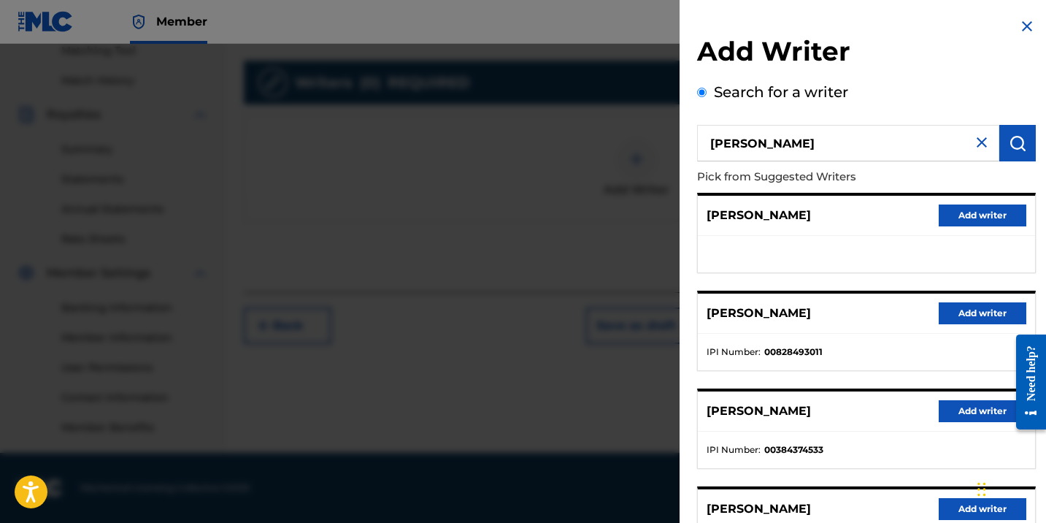
scroll to position [0, 0]
click at [978, 145] on img at bounding box center [982, 143] width 18 height 18
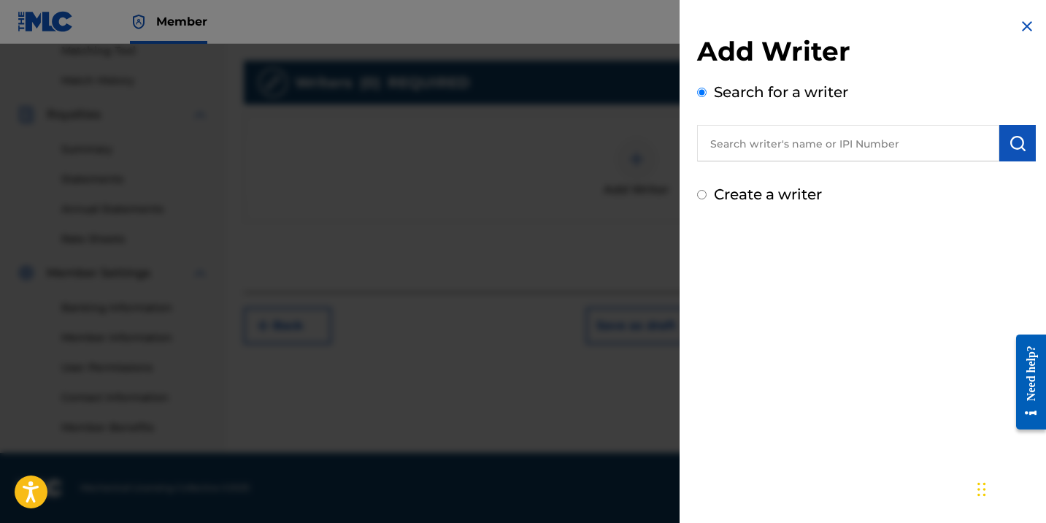
click at [796, 143] on input "text" at bounding box center [848, 143] width 302 height 36
paste input "01114848760"
type input "01114848760"
click at [1019, 153] on button "submit" at bounding box center [1017, 143] width 36 height 36
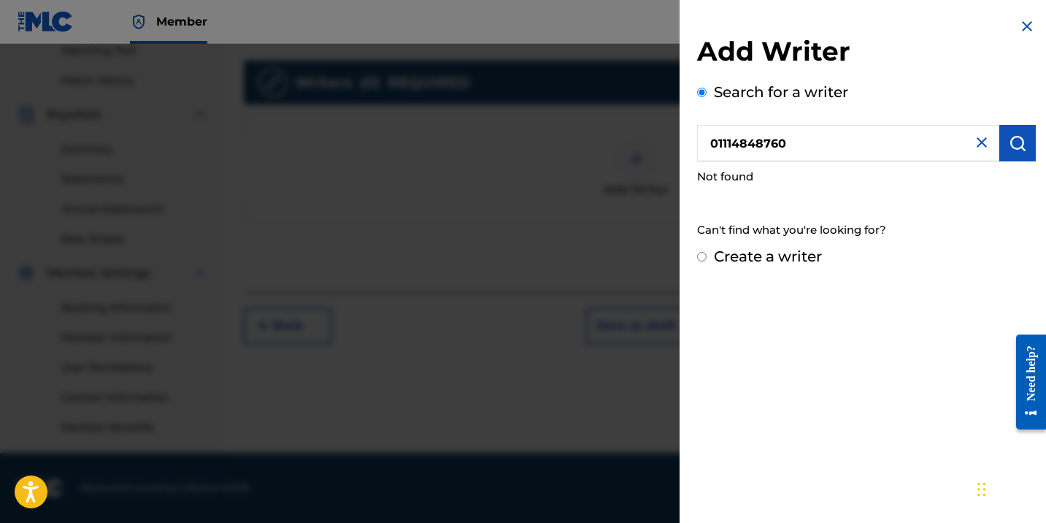
scroll to position [382, 0]
click at [706, 255] on div "Create a writer" at bounding box center [866, 256] width 339 height 22
click at [976, 139] on img at bounding box center [982, 143] width 18 height 18
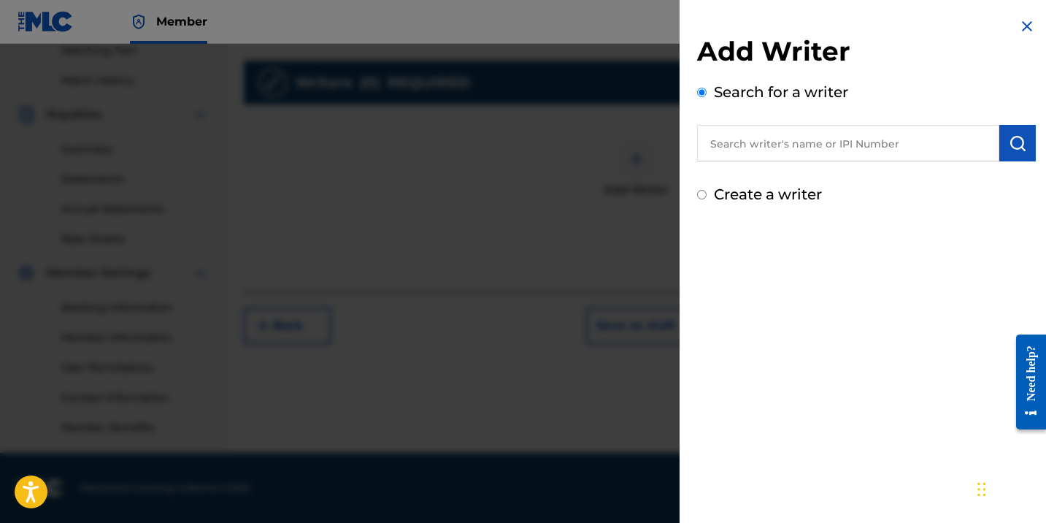
click at [703, 194] on input "Create a writer" at bounding box center [701, 194] width 9 height 9
radio input "false"
radio input "true"
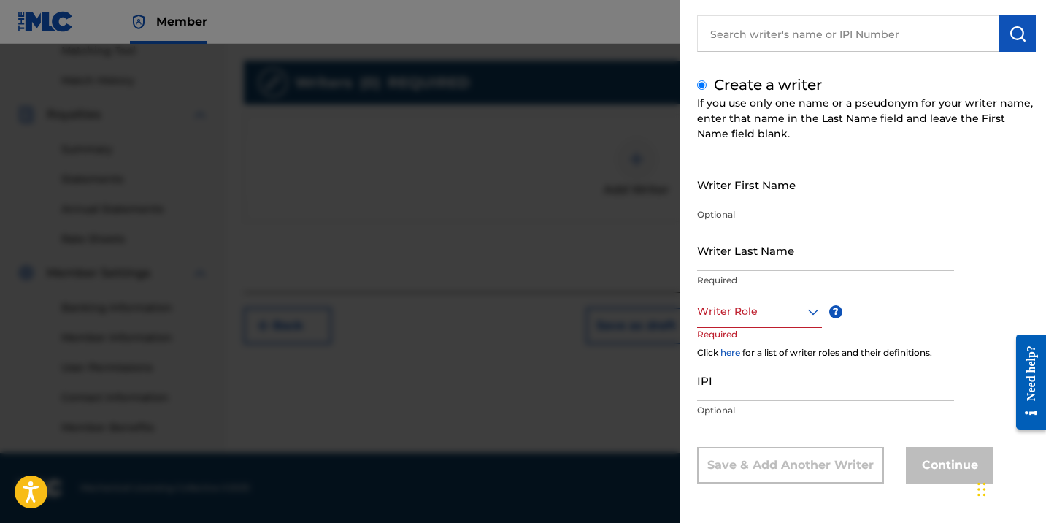
scroll to position [109, 0]
click at [577, 178] on div at bounding box center [523, 305] width 1046 height 523
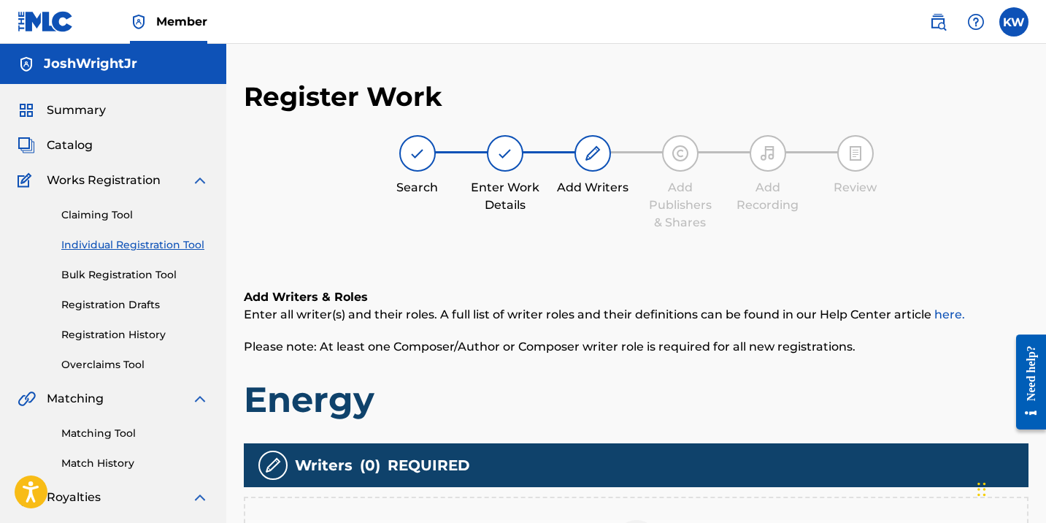
scroll to position [0, 0]
